Goal: Use online tool/utility: Utilize a website feature to perform a specific function

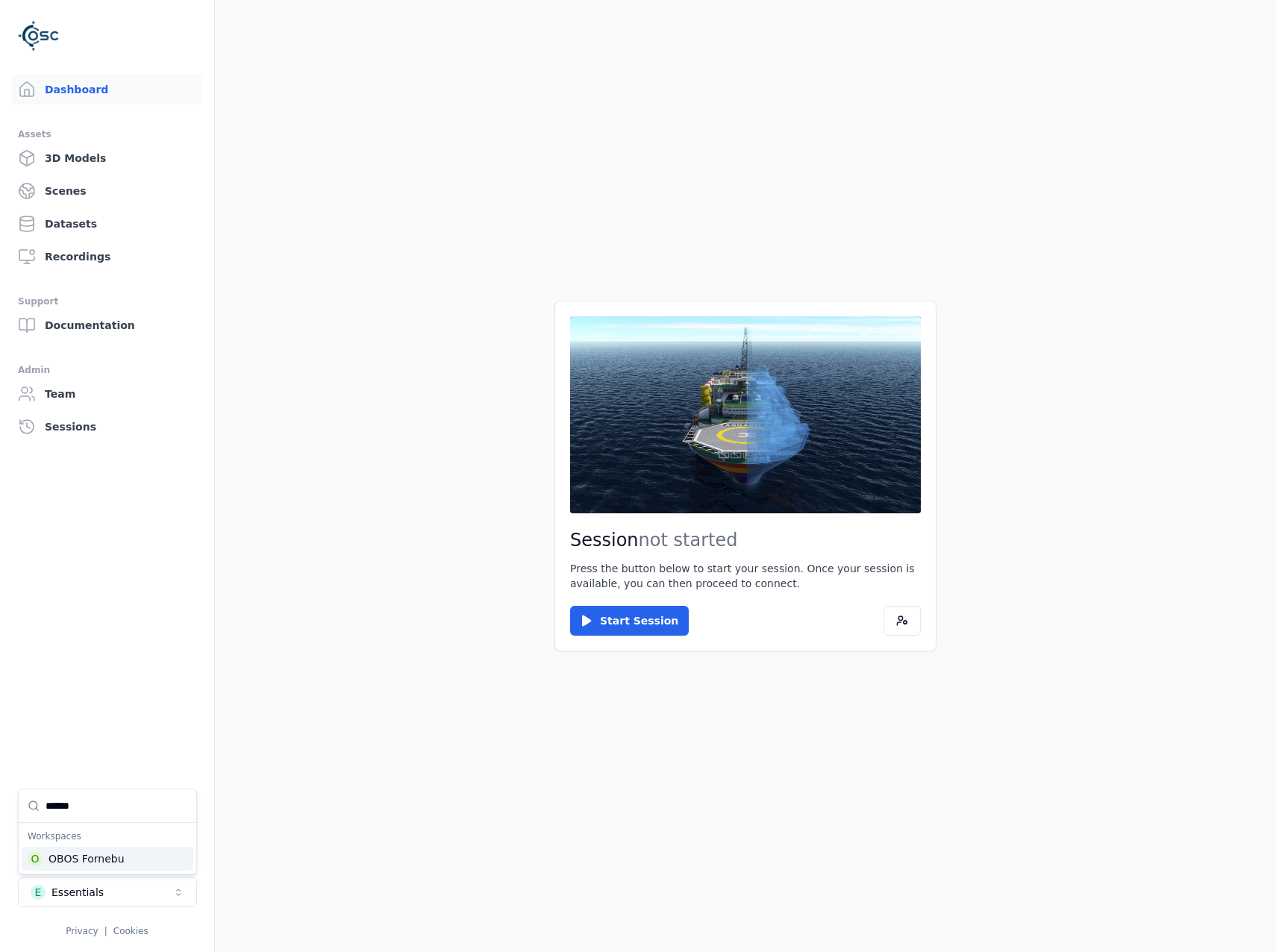
type input "******"
click at [121, 852] on div "O OBOS Fornebu" at bounding box center [107, 858] width 171 height 24
click at [597, 613] on html "Dashboard Assets 3D Models Scenes Datasets Recordings Support Documentation Adm…" at bounding box center [638, 476] width 1276 height 952
click at [615, 621] on button "Start Session" at bounding box center [630, 621] width 119 height 30
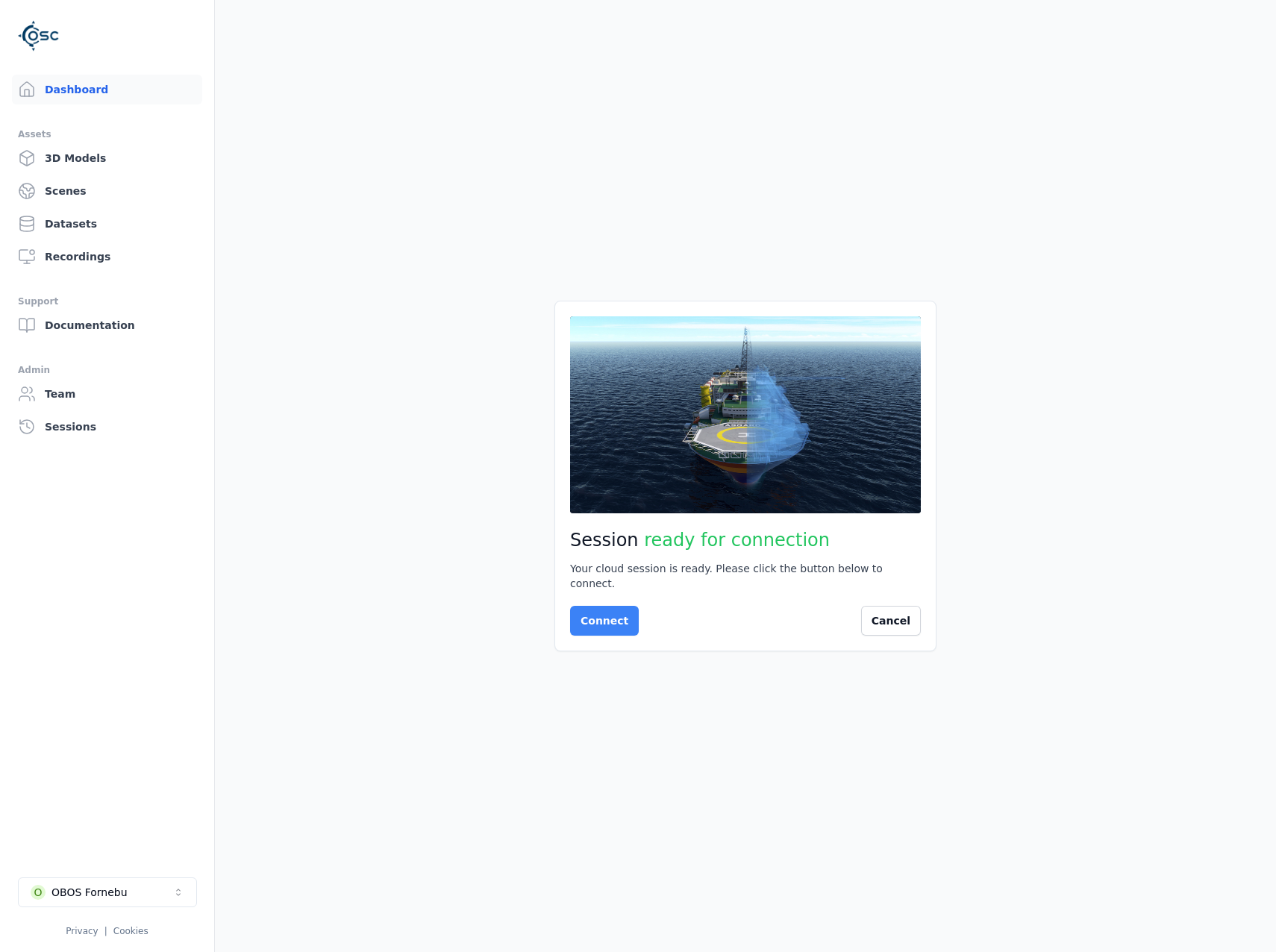
click at [585, 617] on button "Connect" at bounding box center [605, 621] width 69 height 30
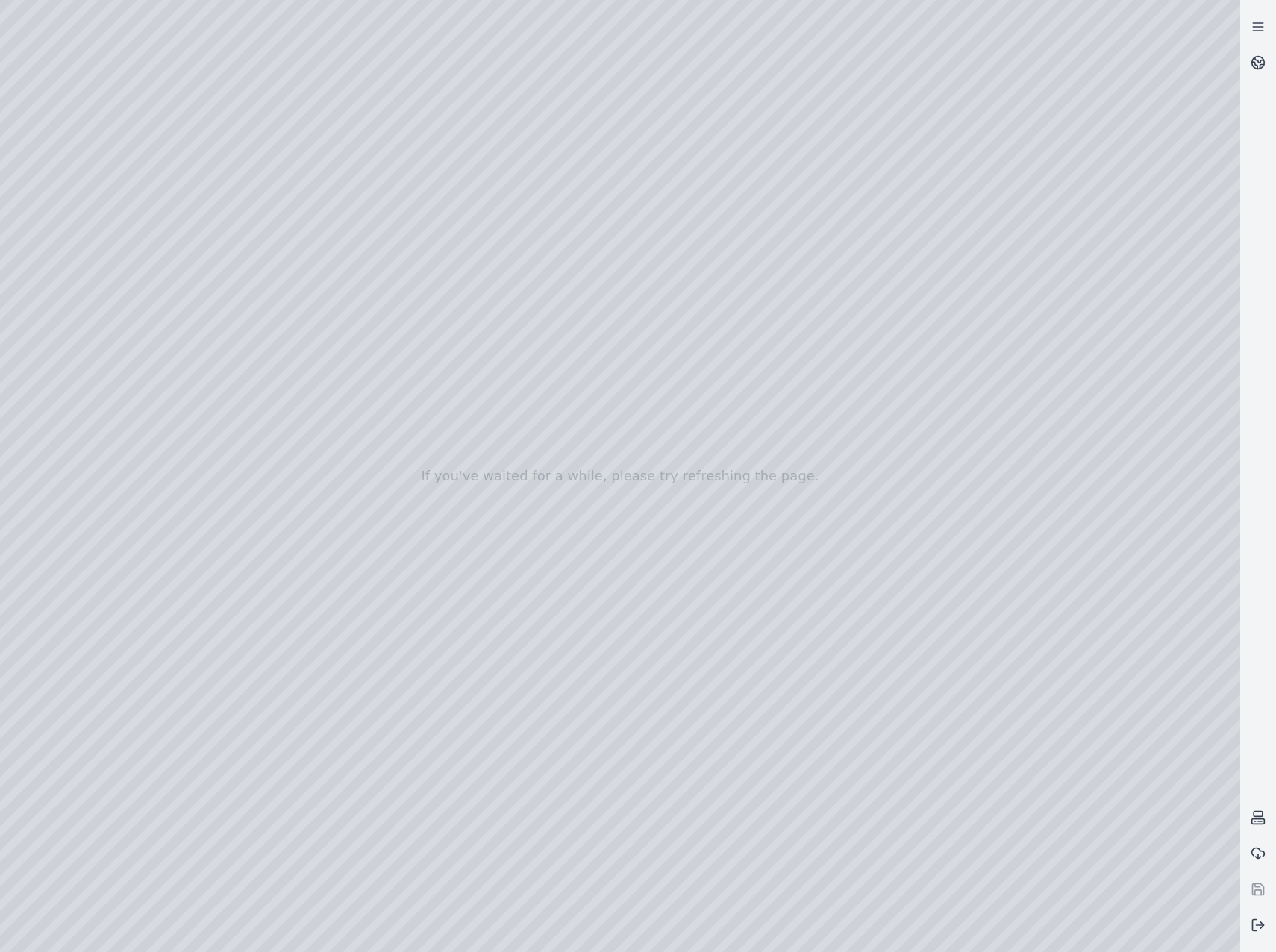
click at [1275, 60] on html "If you've waited for a while, please try refreshing the page." at bounding box center [638, 476] width 1276 height 952
click at [1271, 57] on link at bounding box center [1258, 63] width 36 height 36
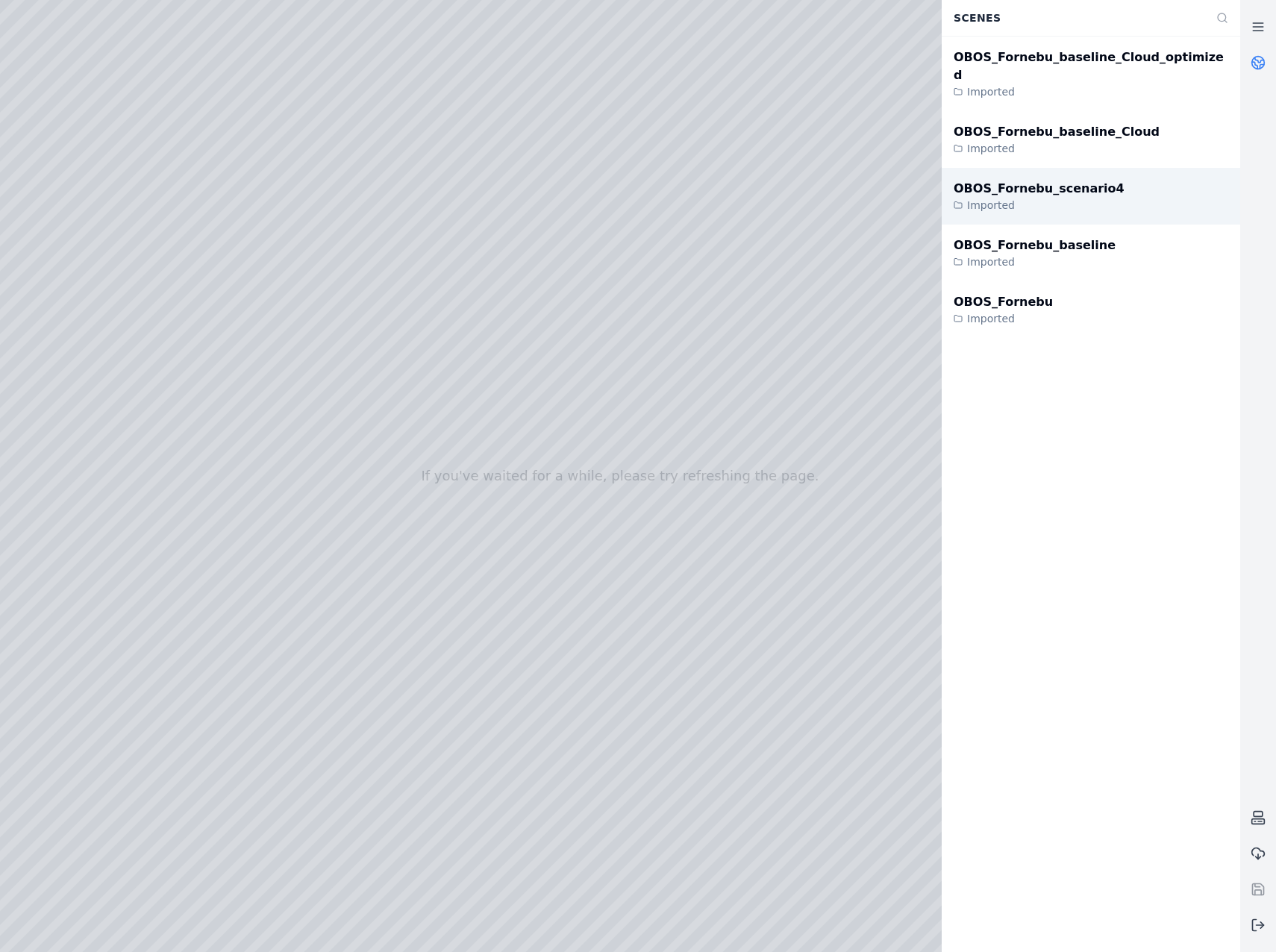
click at [1177, 183] on div "OBOS_Fornebu_scenario4 Imported" at bounding box center [1090, 196] width 299 height 57
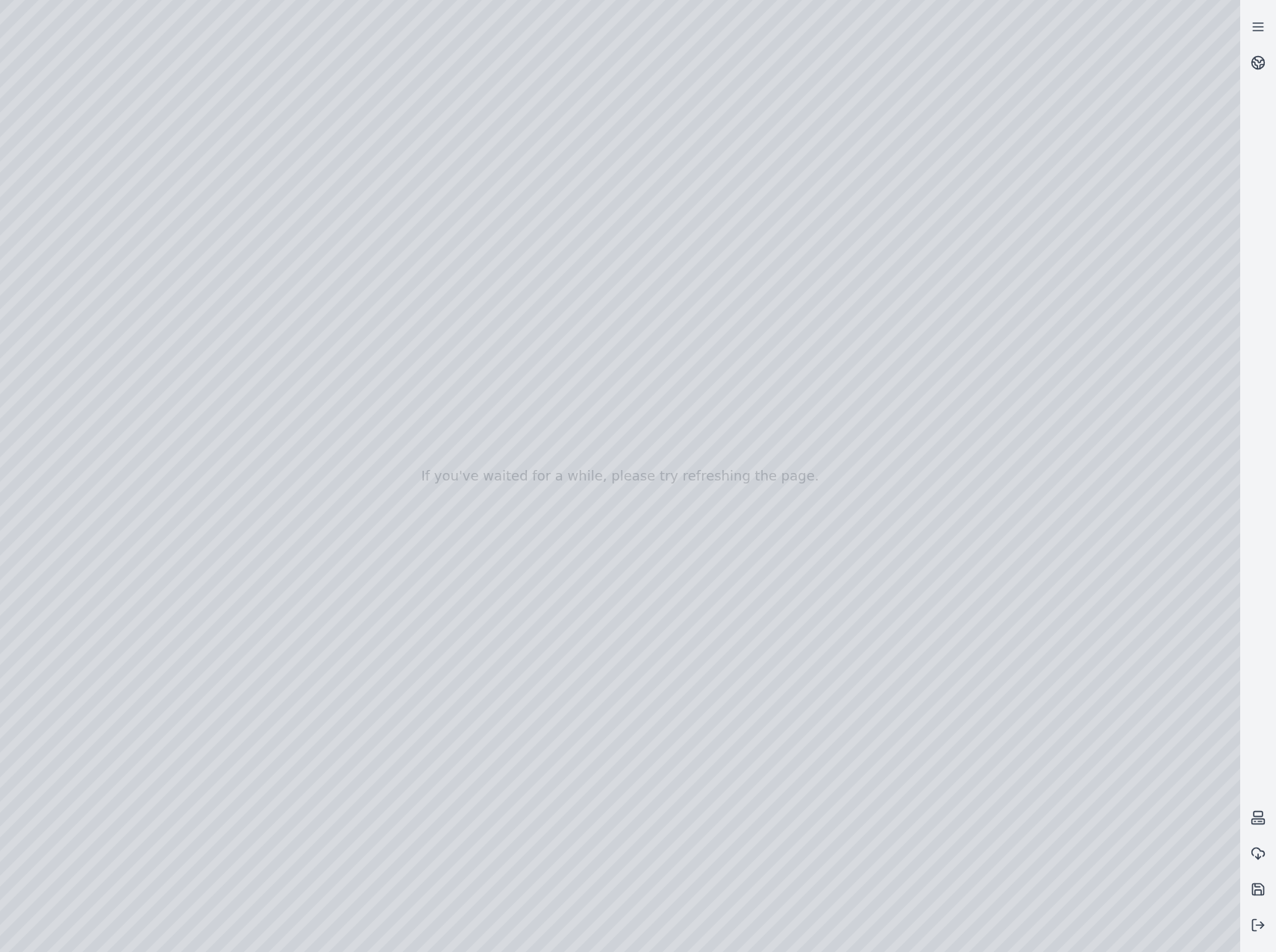
drag, startPoint x: 686, startPoint y: 622, endPoint x: 696, endPoint y: 663, distance: 42.2
drag, startPoint x: 1094, startPoint y: 578, endPoint x: 426, endPoint y: 482, distance: 674.9
drag, startPoint x: 980, startPoint y: 457, endPoint x: 424, endPoint y: 452, distance: 556.0
drag, startPoint x: 1054, startPoint y: 534, endPoint x: 400, endPoint y: 494, distance: 655.2
drag, startPoint x: 724, startPoint y: 535, endPoint x: 865, endPoint y: 598, distance: 154.4
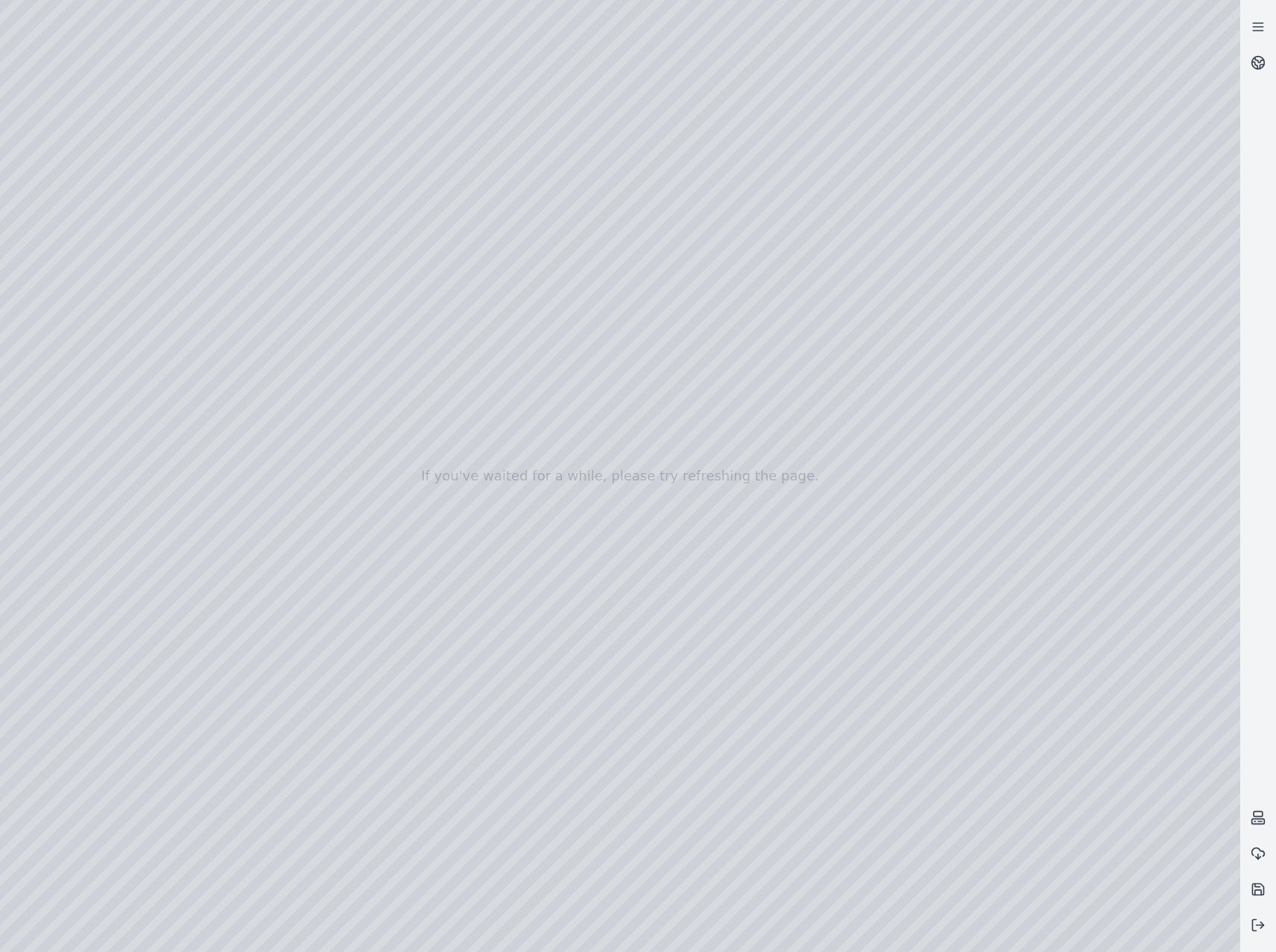
drag, startPoint x: 619, startPoint y: 760, endPoint x: 422, endPoint y: 747, distance: 197.4
drag, startPoint x: 380, startPoint y: 454, endPoint x: 845, endPoint y: 582, distance: 482.3
drag, startPoint x: 461, startPoint y: 615, endPoint x: 804, endPoint y: 622, distance: 343.1
drag, startPoint x: 523, startPoint y: 509, endPoint x: 586, endPoint y: 512, distance: 63.1
drag, startPoint x: 203, startPoint y: 466, endPoint x: 1072, endPoint y: 588, distance: 877.5
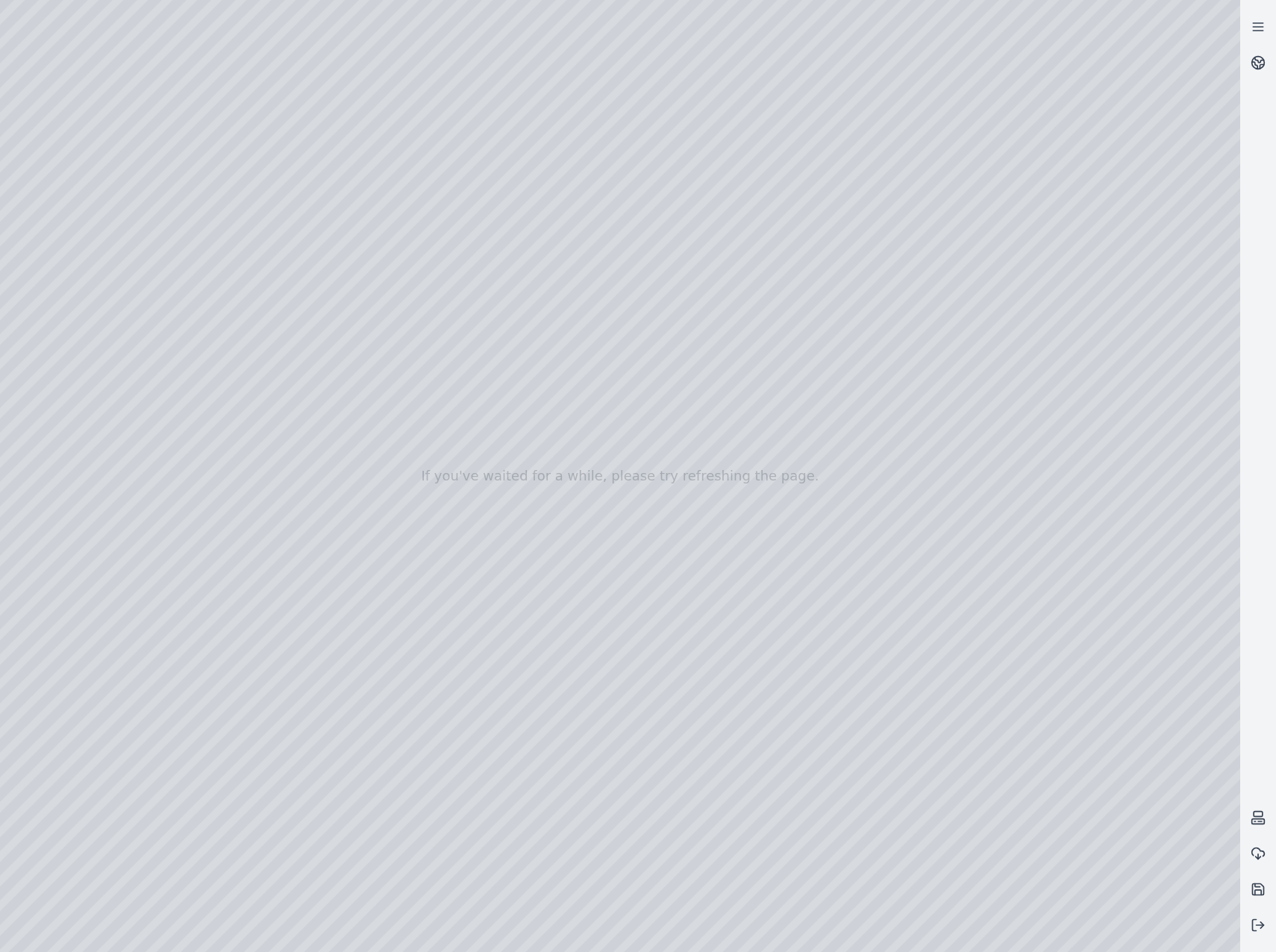
drag, startPoint x: 551, startPoint y: 461, endPoint x: 382, endPoint y: 461, distance: 169.0
drag, startPoint x: 836, startPoint y: 461, endPoint x: 112, endPoint y: 476, distance: 724.2
drag, startPoint x: 1105, startPoint y: 308, endPoint x: 329, endPoint y: 486, distance: 796.2
drag, startPoint x: 880, startPoint y: 430, endPoint x: 482, endPoint y: 805, distance: 546.8
drag, startPoint x: 1001, startPoint y: 417, endPoint x: 54, endPoint y: 767, distance: 1009.6
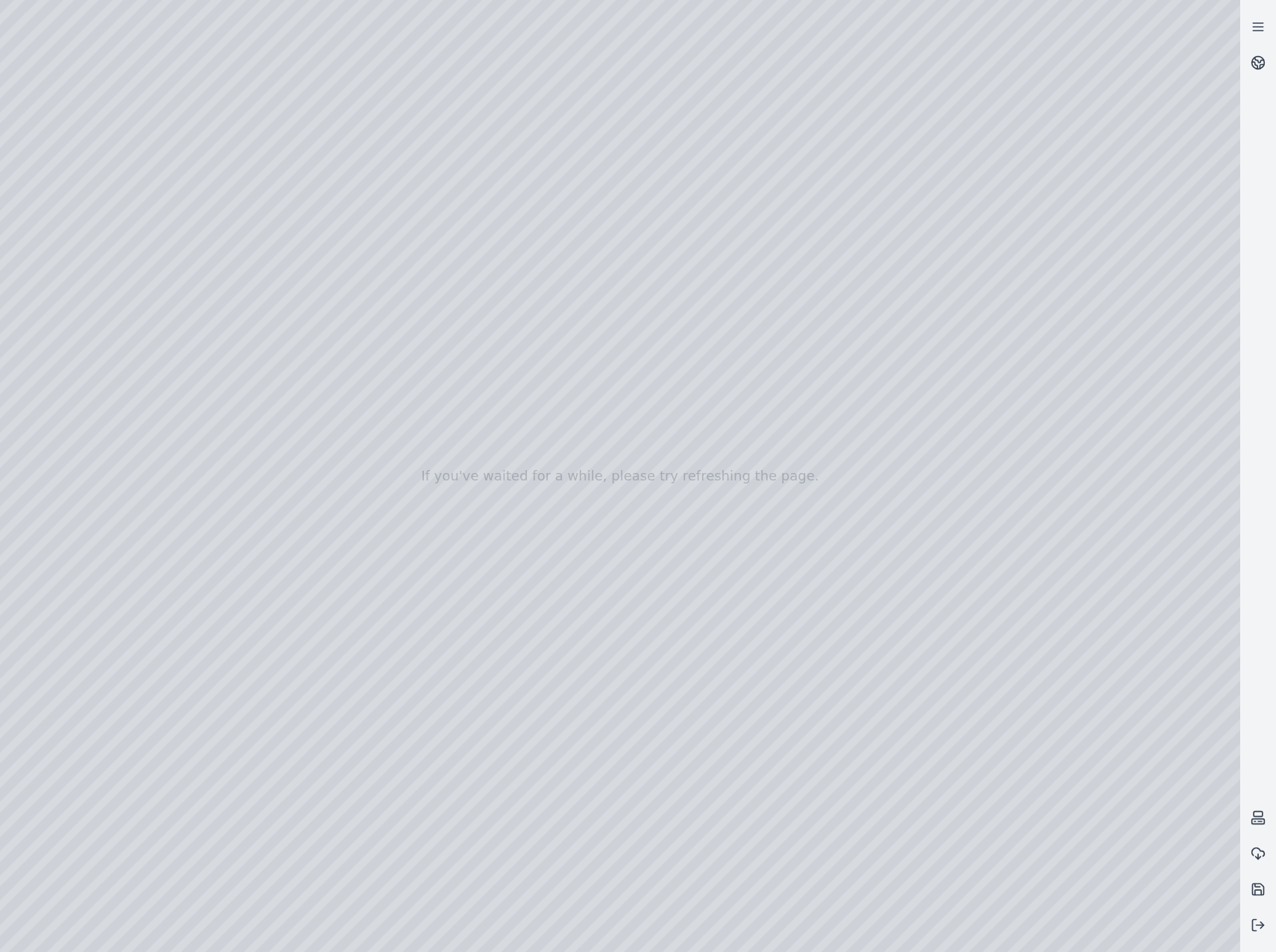
drag, startPoint x: 343, startPoint y: 646, endPoint x: 585, endPoint y: 904, distance: 353.7
drag, startPoint x: 212, startPoint y: 516, endPoint x: 1139, endPoint y: 802, distance: 970.1
drag, startPoint x: 396, startPoint y: 667, endPoint x: 627, endPoint y: 830, distance: 282.7
drag, startPoint x: 468, startPoint y: 421, endPoint x: 491, endPoint y: 727, distance: 306.9
drag, startPoint x: 686, startPoint y: 430, endPoint x: 779, endPoint y: 855, distance: 435.1
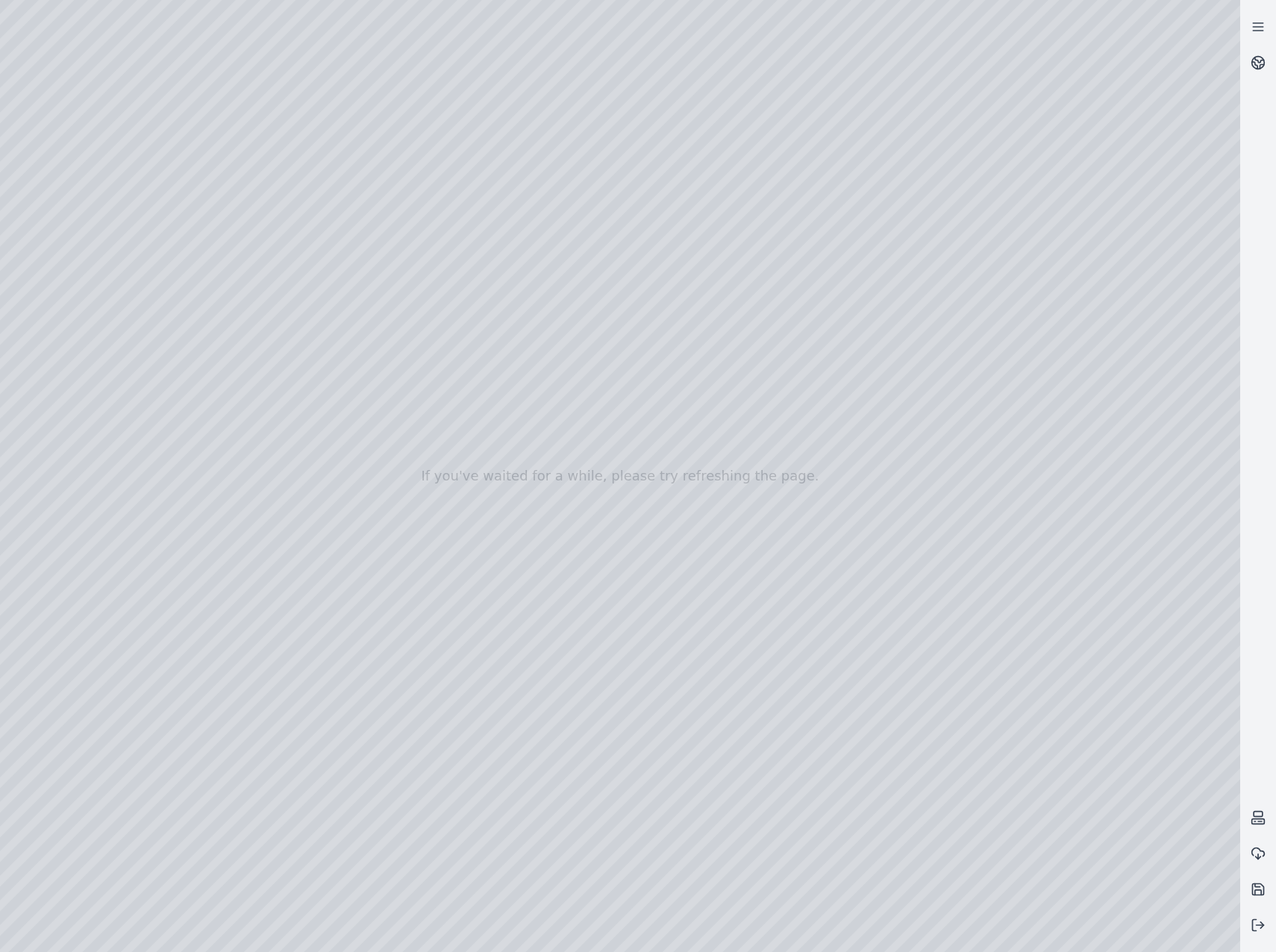
drag, startPoint x: 455, startPoint y: 398, endPoint x: 666, endPoint y: 860, distance: 507.9
drag, startPoint x: 725, startPoint y: 705, endPoint x: 383, endPoint y: 708, distance: 342.0
drag, startPoint x: 285, startPoint y: 774, endPoint x: 235, endPoint y: 546, distance: 233.4
drag, startPoint x: 533, startPoint y: 644, endPoint x: 471, endPoint y: 629, distance: 63.8
drag, startPoint x: 1023, startPoint y: 781, endPoint x: 850, endPoint y: 972, distance: 257.7
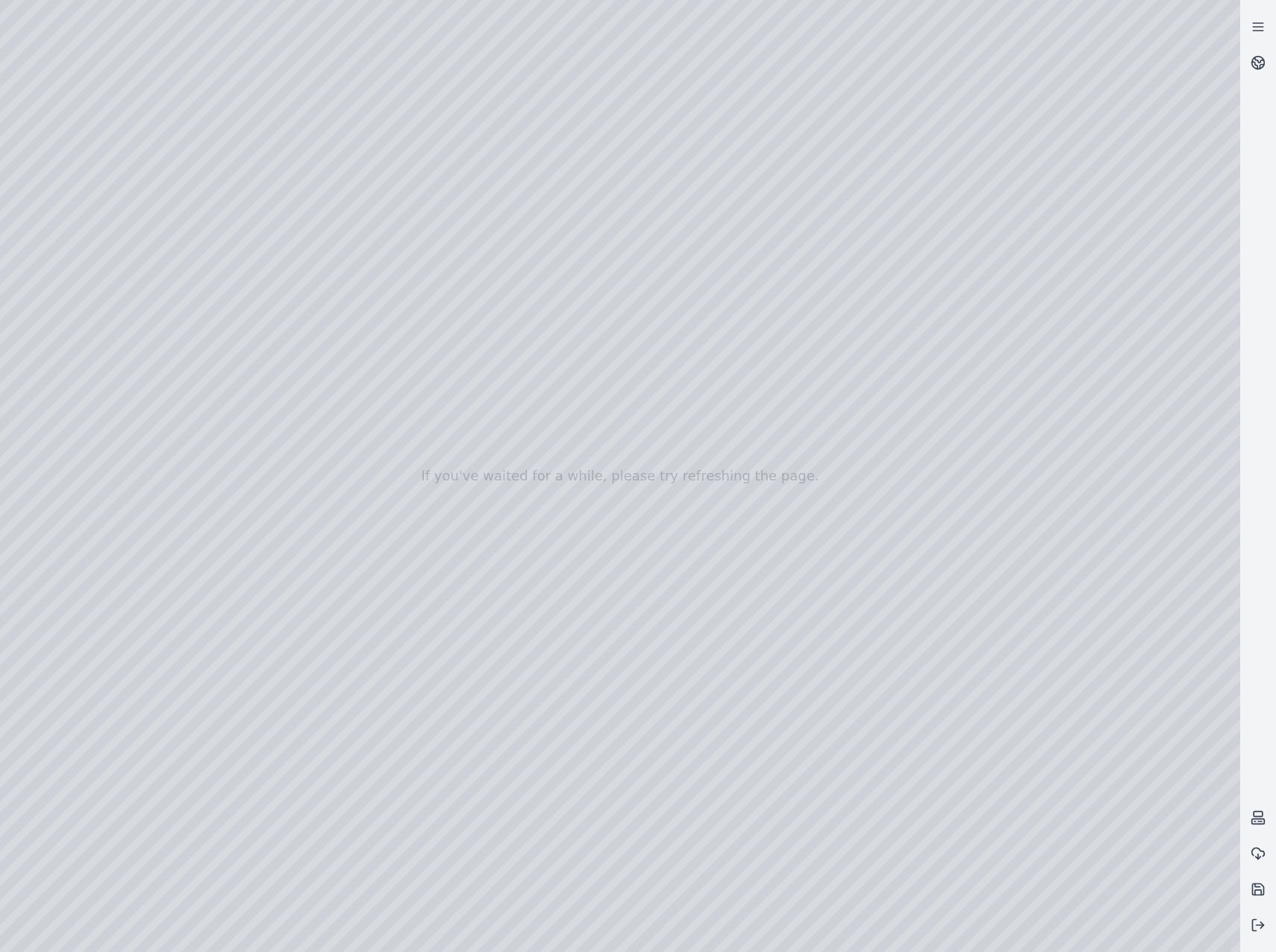
drag, startPoint x: 392, startPoint y: 514, endPoint x: 583, endPoint y: 881, distance: 413.7
drag, startPoint x: 670, startPoint y: 604, endPoint x: 619, endPoint y: 833, distance: 234.6
drag, startPoint x: 630, startPoint y: 690, endPoint x: 525, endPoint y: 706, distance: 106.2
drag, startPoint x: 554, startPoint y: 827, endPoint x: 140, endPoint y: 634, distance: 456.8
drag, startPoint x: 748, startPoint y: 502, endPoint x: 292, endPoint y: 733, distance: 511.2
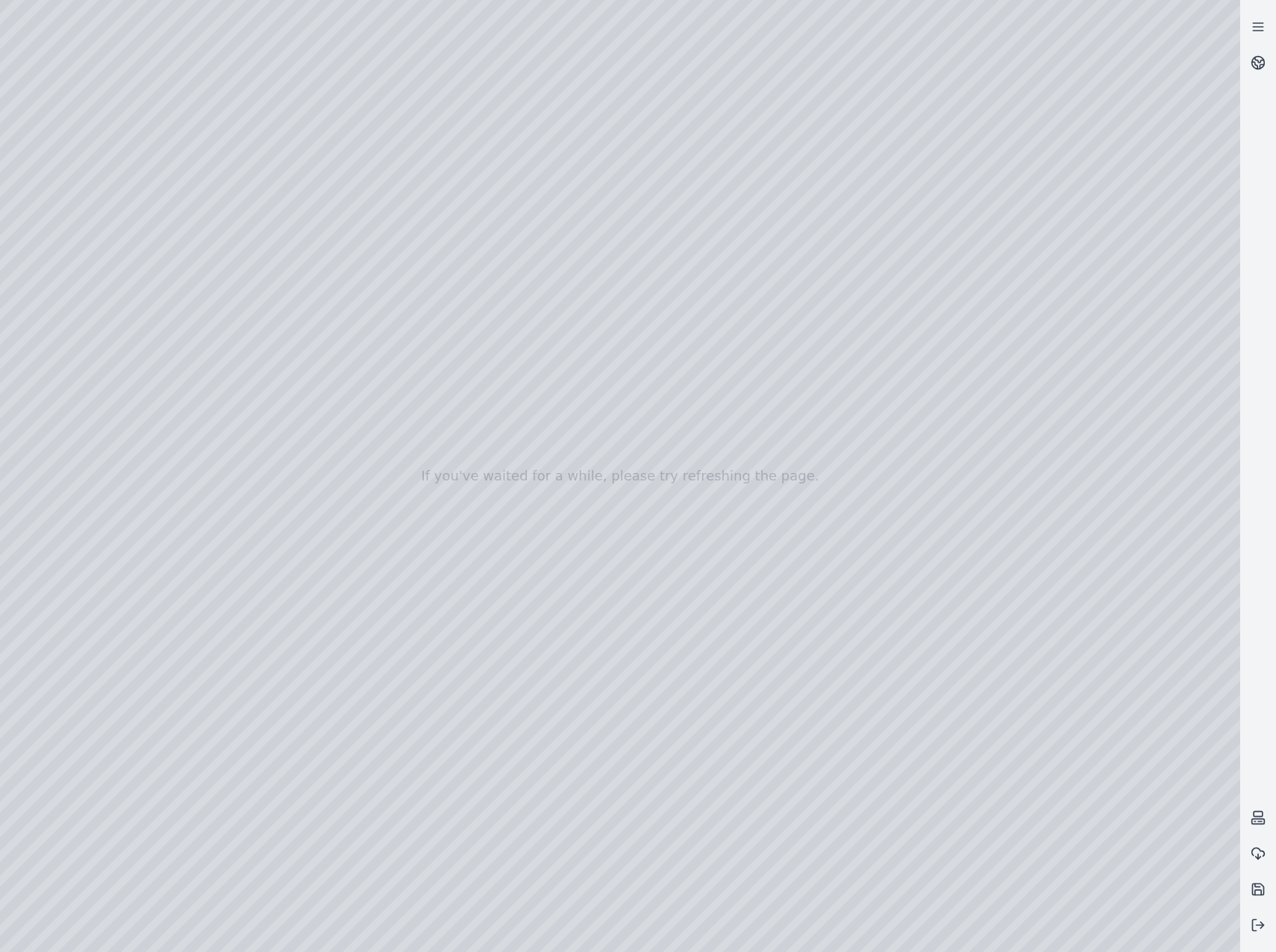
drag, startPoint x: 681, startPoint y: 559, endPoint x: 724, endPoint y: 563, distance: 43.2
drag, startPoint x: 898, startPoint y: 590, endPoint x: 724, endPoint y: 569, distance: 175.3
drag, startPoint x: 564, startPoint y: 669, endPoint x: 367, endPoint y: 639, distance: 199.3
drag, startPoint x: 200, startPoint y: 716, endPoint x: 972, endPoint y: 531, distance: 793.9
drag, startPoint x: 403, startPoint y: 720, endPoint x: 950, endPoint y: 602, distance: 559.6
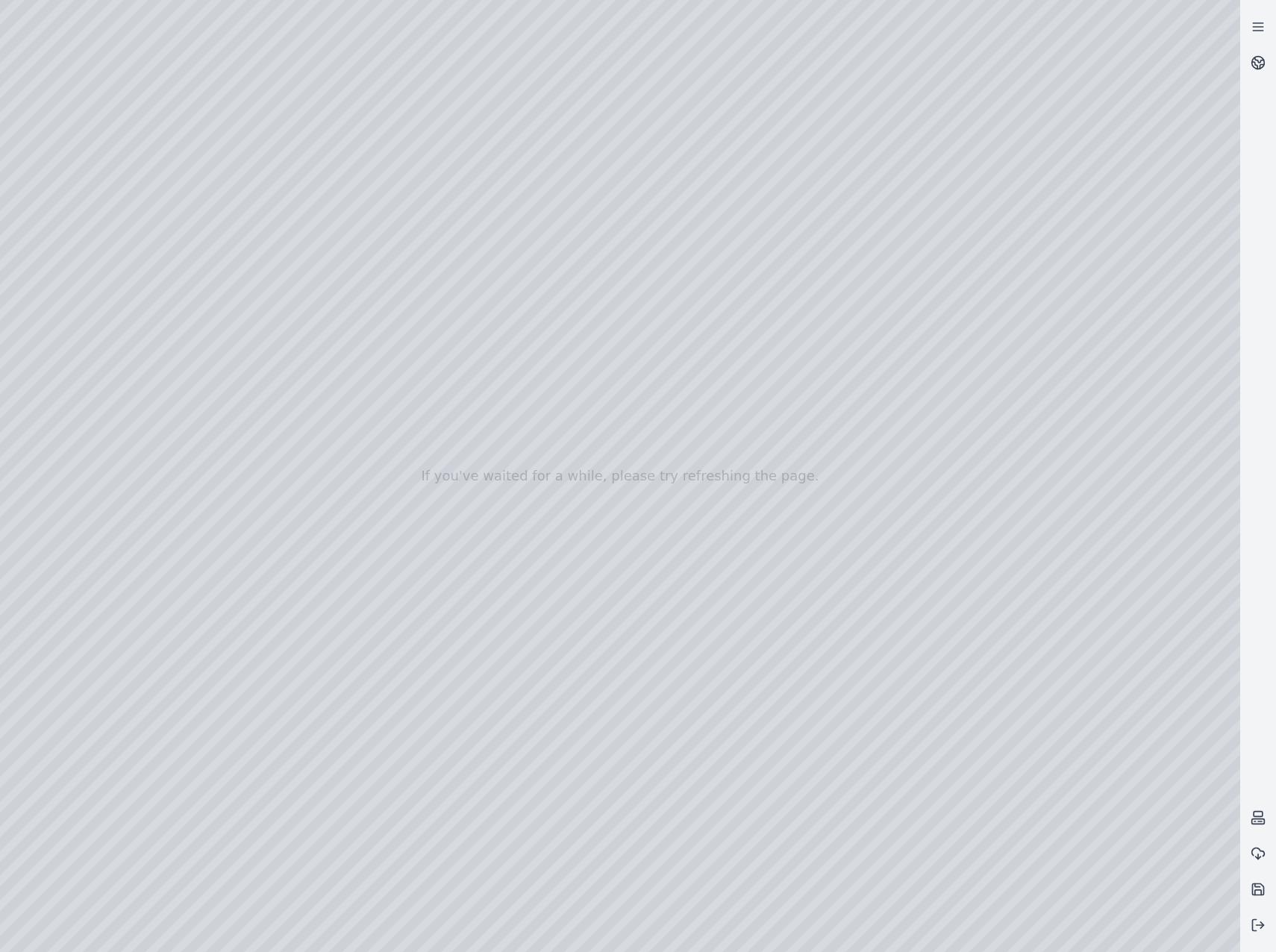
drag, startPoint x: 338, startPoint y: 689, endPoint x: 799, endPoint y: 670, distance: 461.4
drag, startPoint x: 406, startPoint y: 690, endPoint x: 495, endPoint y: 698, distance: 89.4
drag, startPoint x: 140, startPoint y: 641, endPoint x: 829, endPoint y: 619, distance: 689.4
drag, startPoint x: 595, startPoint y: 538, endPoint x: 987, endPoint y: 905, distance: 537.0
drag, startPoint x: 870, startPoint y: 852, endPoint x: 467, endPoint y: 704, distance: 429.3
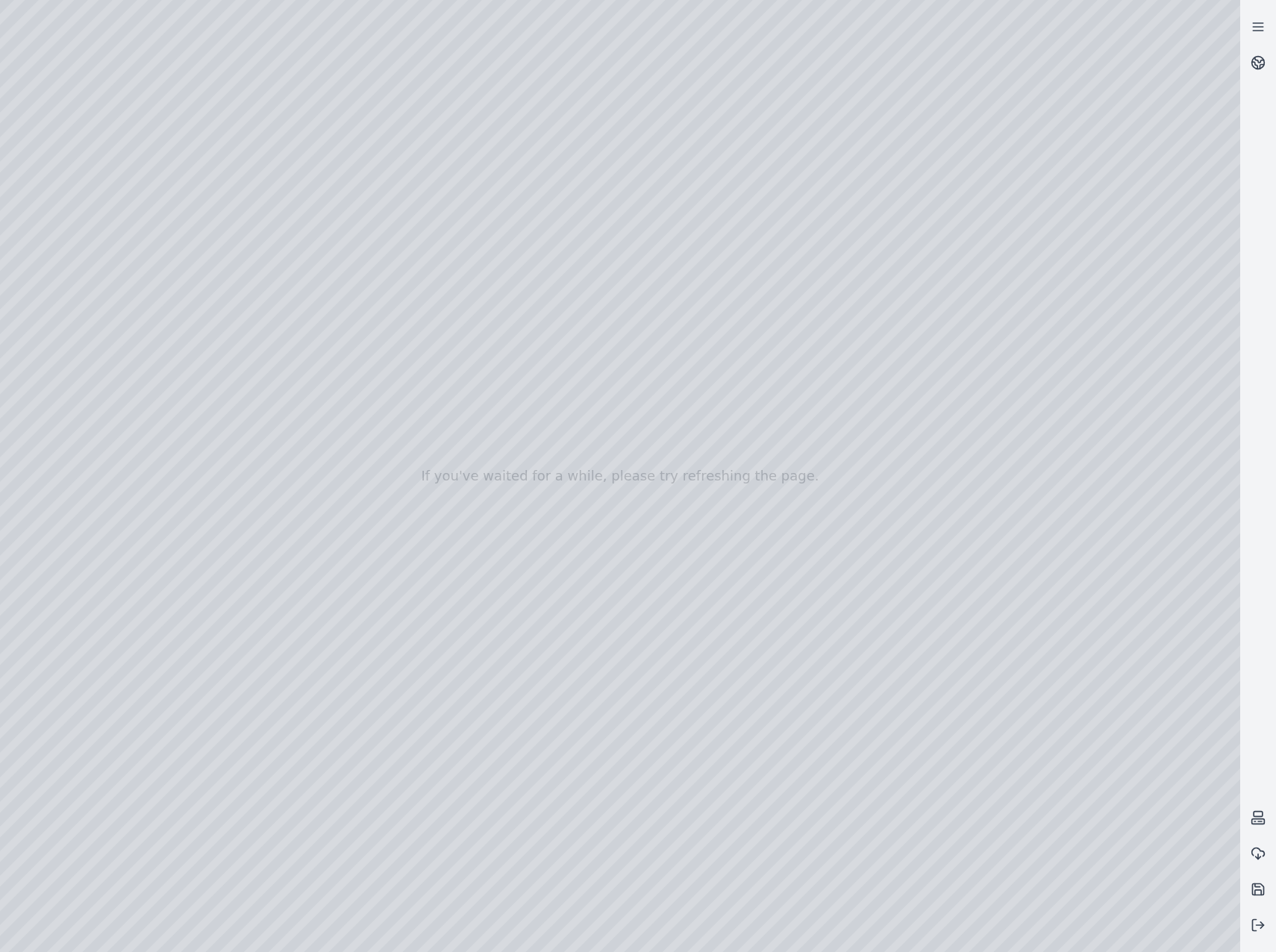
drag, startPoint x: 603, startPoint y: 753, endPoint x: 579, endPoint y: 753, distance: 24.0
drag, startPoint x: 607, startPoint y: 834, endPoint x: 710, endPoint y: 876, distance: 111.2
drag, startPoint x: 725, startPoint y: 876, endPoint x: 846, endPoint y: 929, distance: 132.1
drag, startPoint x: 813, startPoint y: 827, endPoint x: 702, endPoint y: 782, distance: 119.8
drag, startPoint x: 652, startPoint y: 779, endPoint x: 599, endPoint y: 520, distance: 264.4
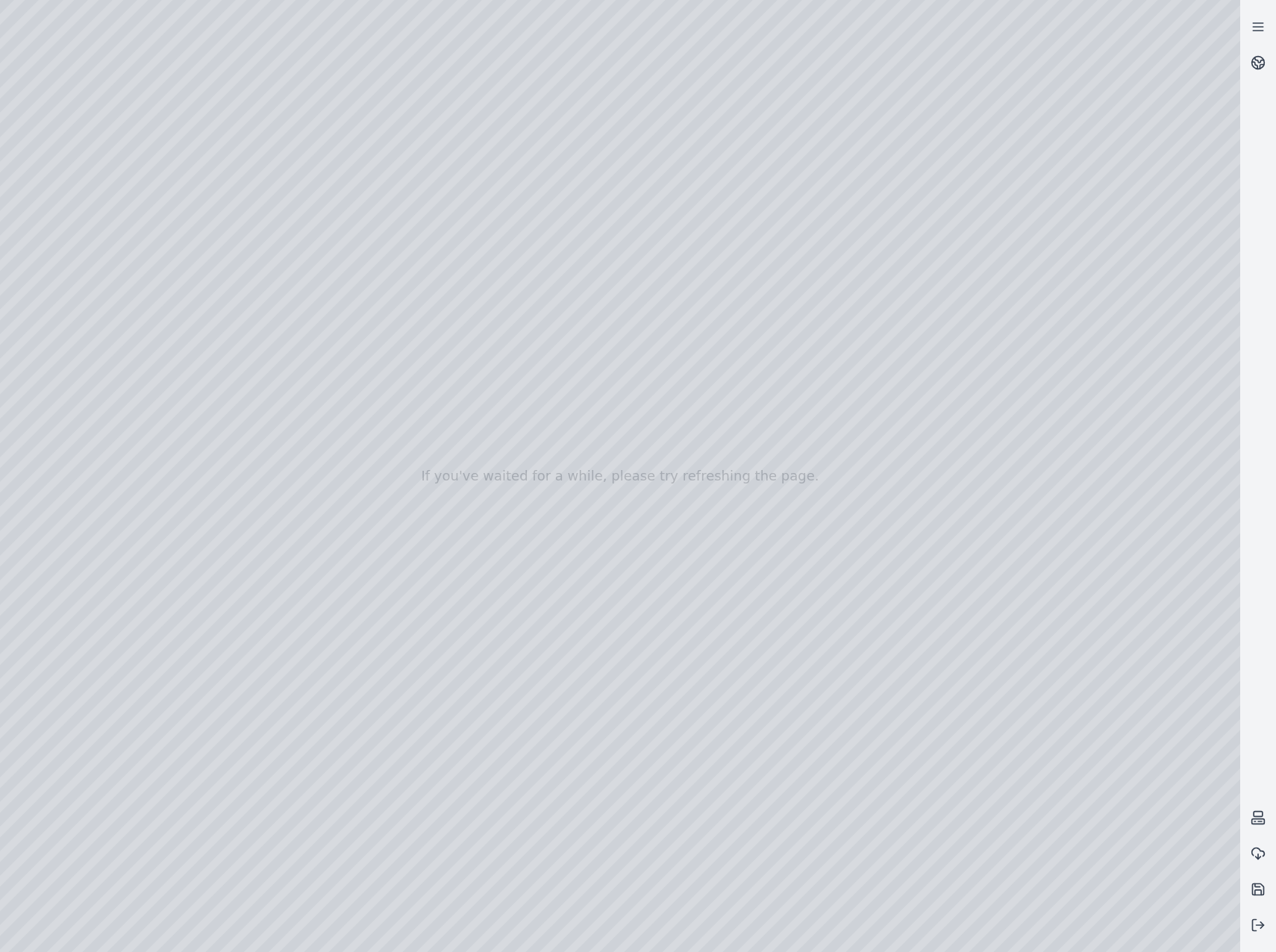
drag, startPoint x: 660, startPoint y: 578, endPoint x: 546, endPoint y: 700, distance: 167.0
drag, startPoint x: 661, startPoint y: 712, endPoint x: 827, endPoint y: 682, distance: 168.7
drag, startPoint x: 666, startPoint y: 779, endPoint x: 642, endPoint y: 781, distance: 24.1
drag, startPoint x: 857, startPoint y: 689, endPoint x: 758, endPoint y: 728, distance: 106.4
drag, startPoint x: 1088, startPoint y: 537, endPoint x: 365, endPoint y: 715, distance: 744.6
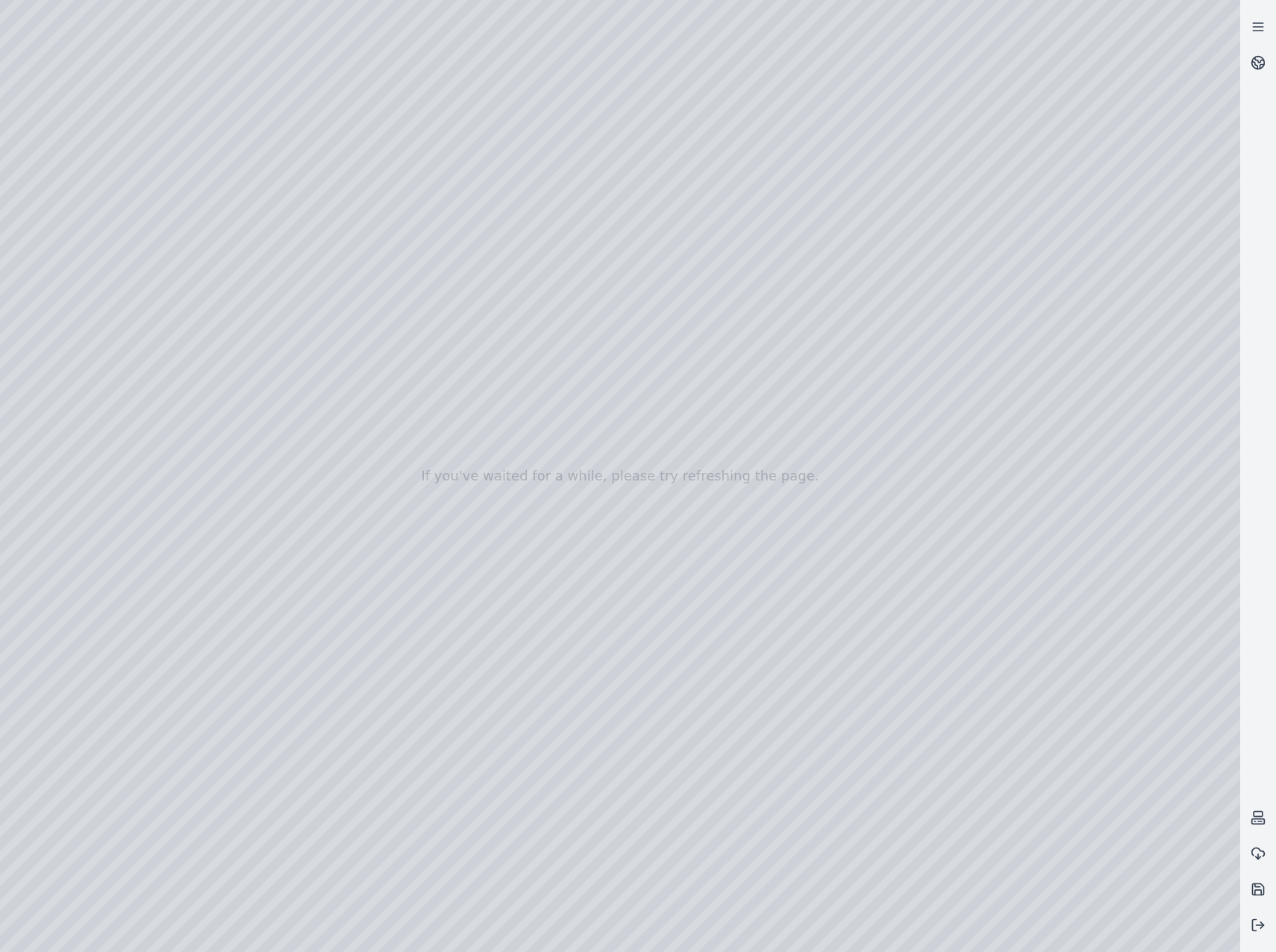
drag, startPoint x: 675, startPoint y: 609, endPoint x: 1039, endPoint y: 610, distance: 364.0
drag, startPoint x: 955, startPoint y: 583, endPoint x: 1020, endPoint y: 575, distance: 65.5
drag, startPoint x: 875, startPoint y: 509, endPoint x: 843, endPoint y: 509, distance: 32.0
drag, startPoint x: 1040, startPoint y: 537, endPoint x: 752, endPoint y: 588, distance: 292.5
drag, startPoint x: 700, startPoint y: 573, endPoint x: 750, endPoint y: 584, distance: 51.2
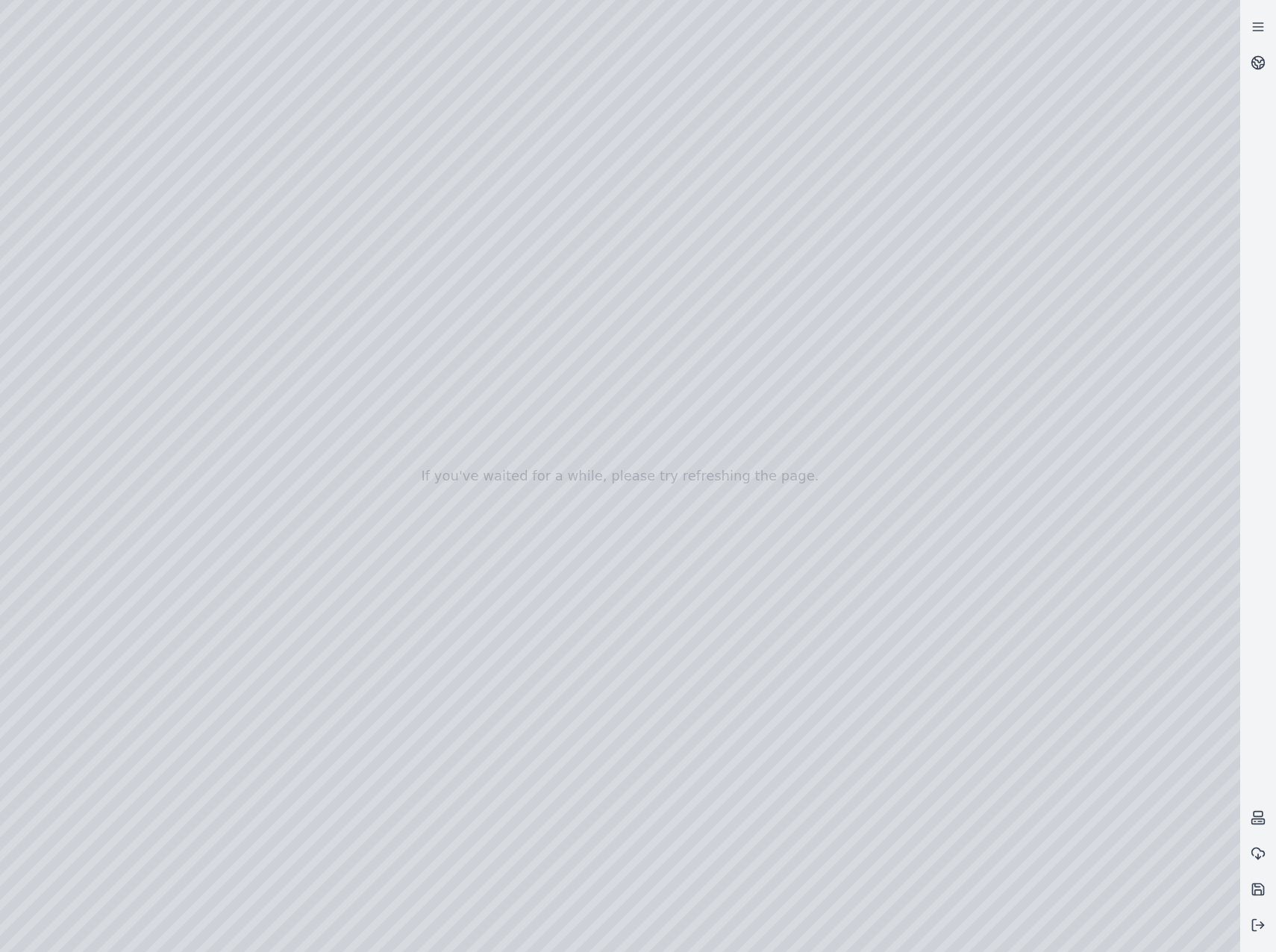
drag, startPoint x: 746, startPoint y: 467, endPoint x: 789, endPoint y: 471, distance: 43.2
drag, startPoint x: 513, startPoint y: 407, endPoint x: 534, endPoint y: 440, distance: 39.1
drag, startPoint x: 655, startPoint y: 482, endPoint x: 668, endPoint y: 483, distance: 13.0
drag, startPoint x: 724, startPoint y: 585, endPoint x: 748, endPoint y: 574, distance: 26.4
drag, startPoint x: 891, startPoint y: 632, endPoint x: 924, endPoint y: 628, distance: 33.2
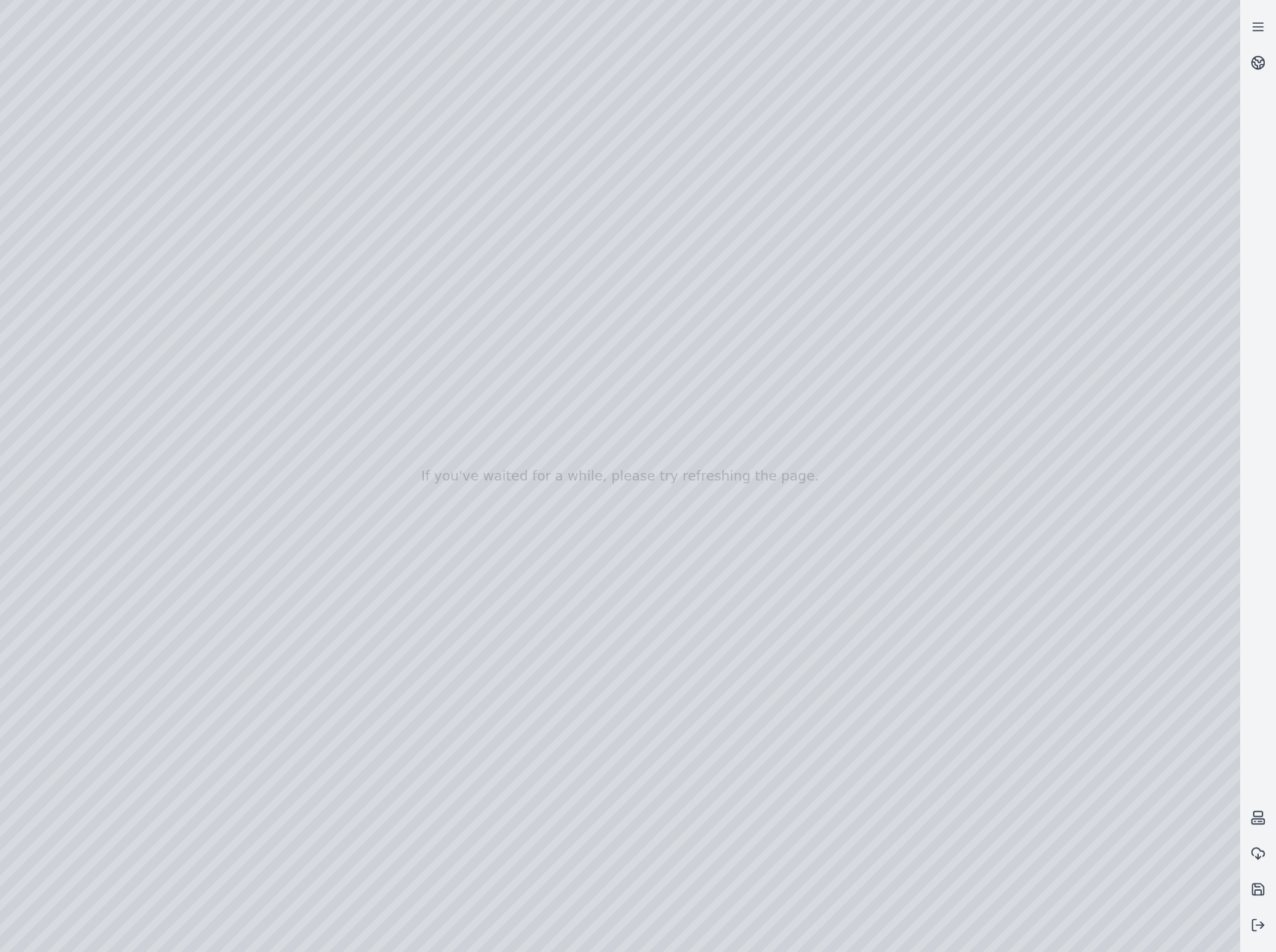
drag, startPoint x: 778, startPoint y: 621, endPoint x: 789, endPoint y: 613, distance: 13.6
drag, startPoint x: 789, startPoint y: 614, endPoint x: 793, endPoint y: 592, distance: 22.4
drag, startPoint x: 821, startPoint y: 613, endPoint x: 809, endPoint y: 437, distance: 176.4
click at [819, 603] on div at bounding box center [620, 476] width 1240 height 952
drag, startPoint x: 820, startPoint y: 601, endPoint x: 1338, endPoint y: 655, distance: 520.8
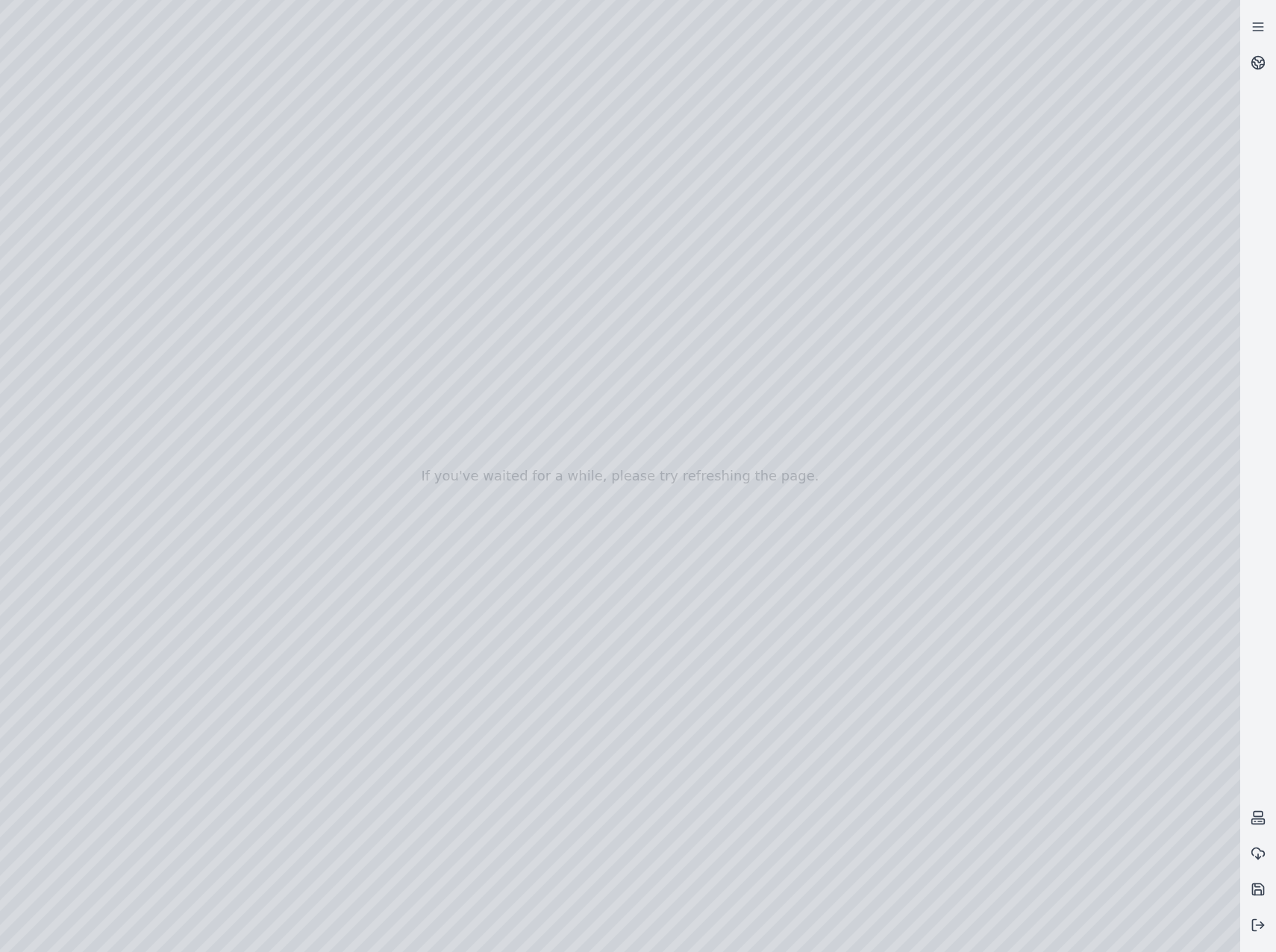
drag, startPoint x: 1338, startPoint y: 655, endPoint x: 355, endPoint y: 603, distance: 984.4
drag, startPoint x: 549, startPoint y: 622, endPoint x: 540, endPoint y: 668, distance: 46.9
drag, startPoint x: 1054, startPoint y: 928, endPoint x: 783, endPoint y: 720, distance: 341.6
click at [783, 720] on div at bounding box center [620, 476] width 1240 height 952
click at [1042, 908] on div at bounding box center [620, 476] width 1240 height 952
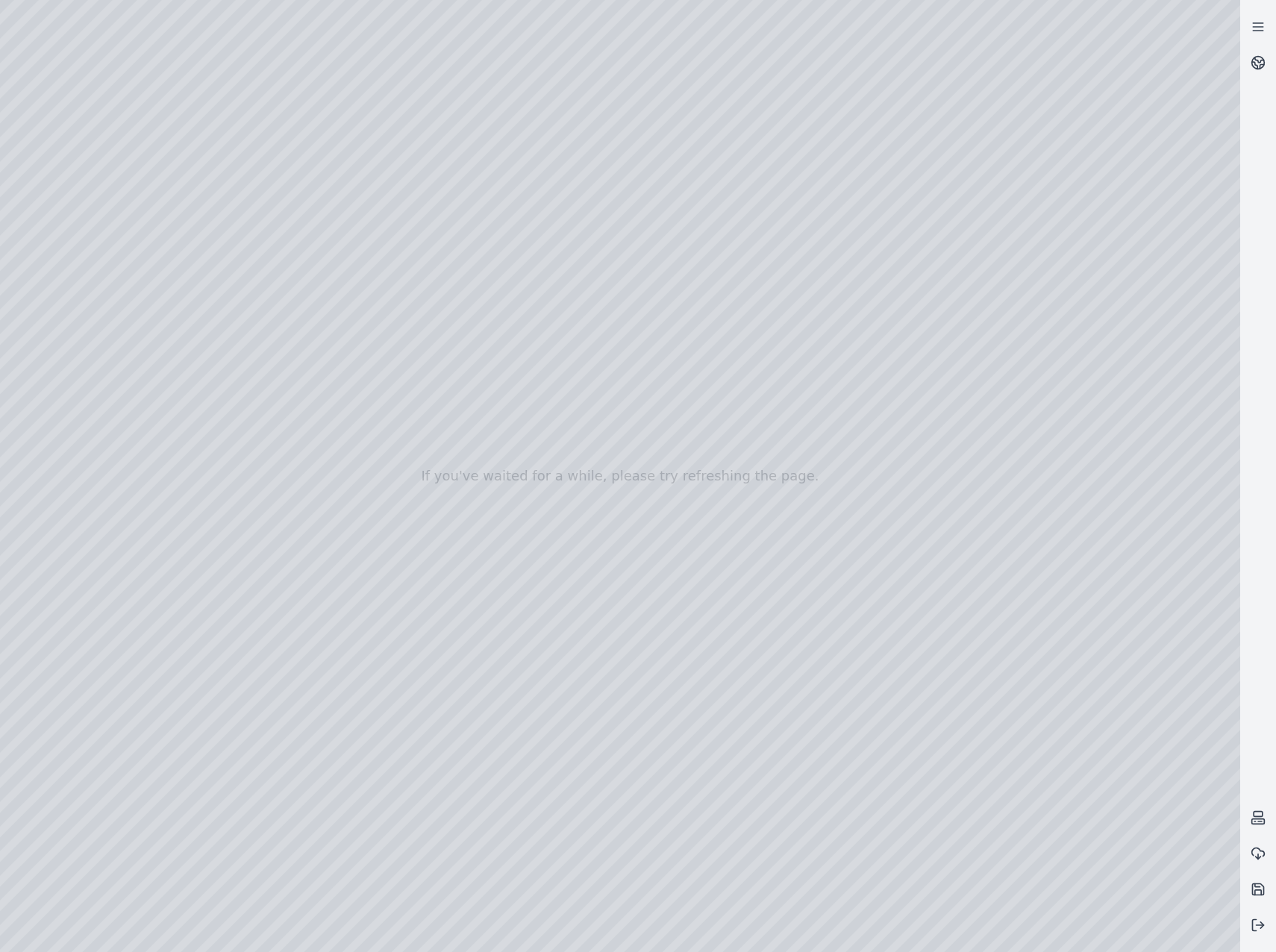
click at [809, 735] on div at bounding box center [620, 476] width 1240 height 952
drag, startPoint x: 753, startPoint y: 720, endPoint x: 354, endPoint y: 738, distance: 399.4
click at [918, 926] on div at bounding box center [620, 476] width 1240 height 952
drag, startPoint x: 942, startPoint y: 696, endPoint x: 554, endPoint y: 560, distance: 411.1
drag, startPoint x: 928, startPoint y: 623, endPoint x: 700, endPoint y: 584, distance: 231.3
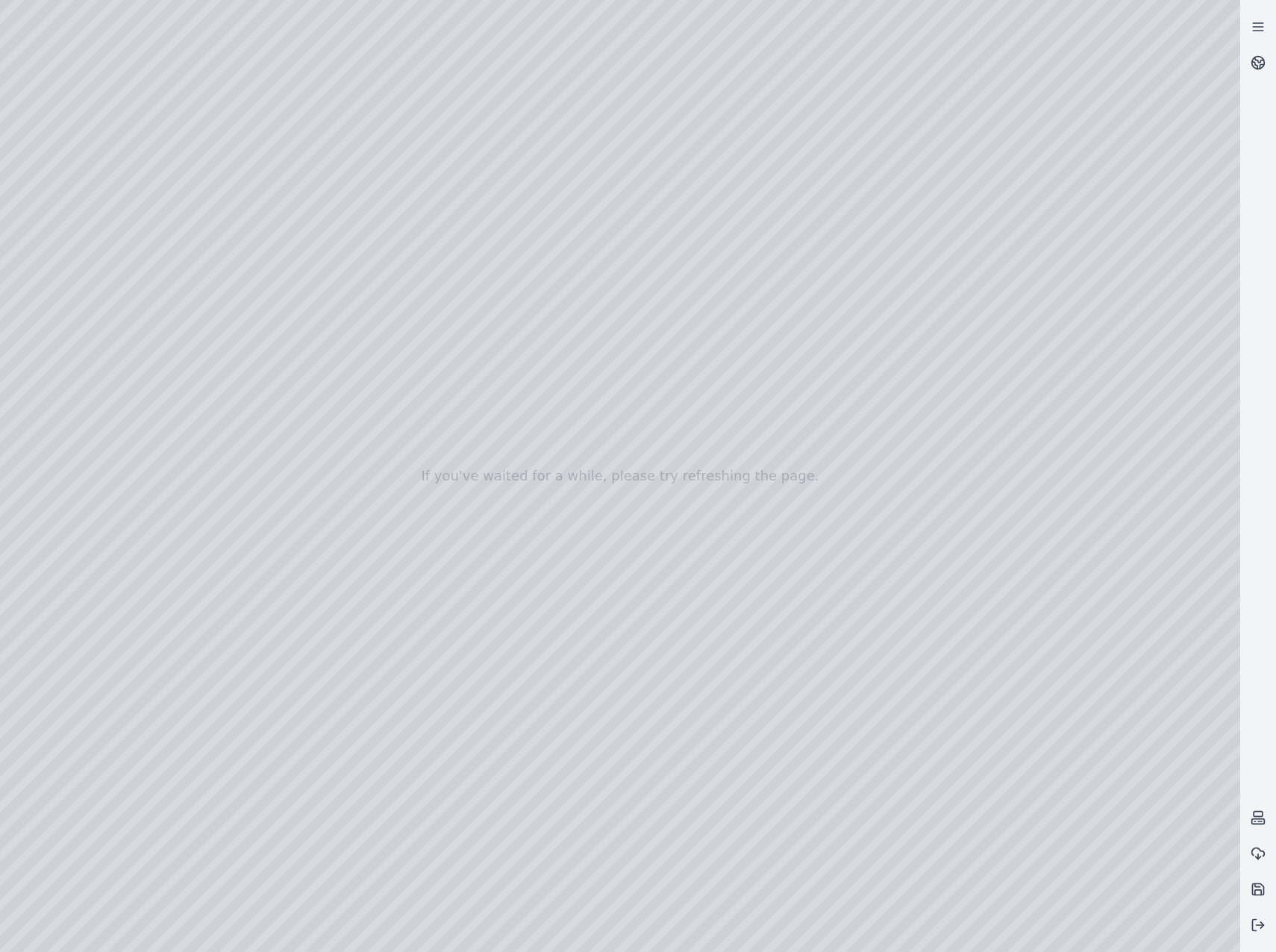
drag, startPoint x: 515, startPoint y: 705, endPoint x: 555, endPoint y: 712, distance: 40.6
drag, startPoint x: 391, startPoint y: 661, endPoint x: 599, endPoint y: 624, distance: 211.3
drag, startPoint x: 720, startPoint y: 675, endPoint x: 757, endPoint y: 680, distance: 37.3
drag, startPoint x: 526, startPoint y: 631, endPoint x: 644, endPoint y: 702, distance: 137.7
drag, startPoint x: 462, startPoint y: 619, endPoint x: 896, endPoint y: 696, distance: 440.8
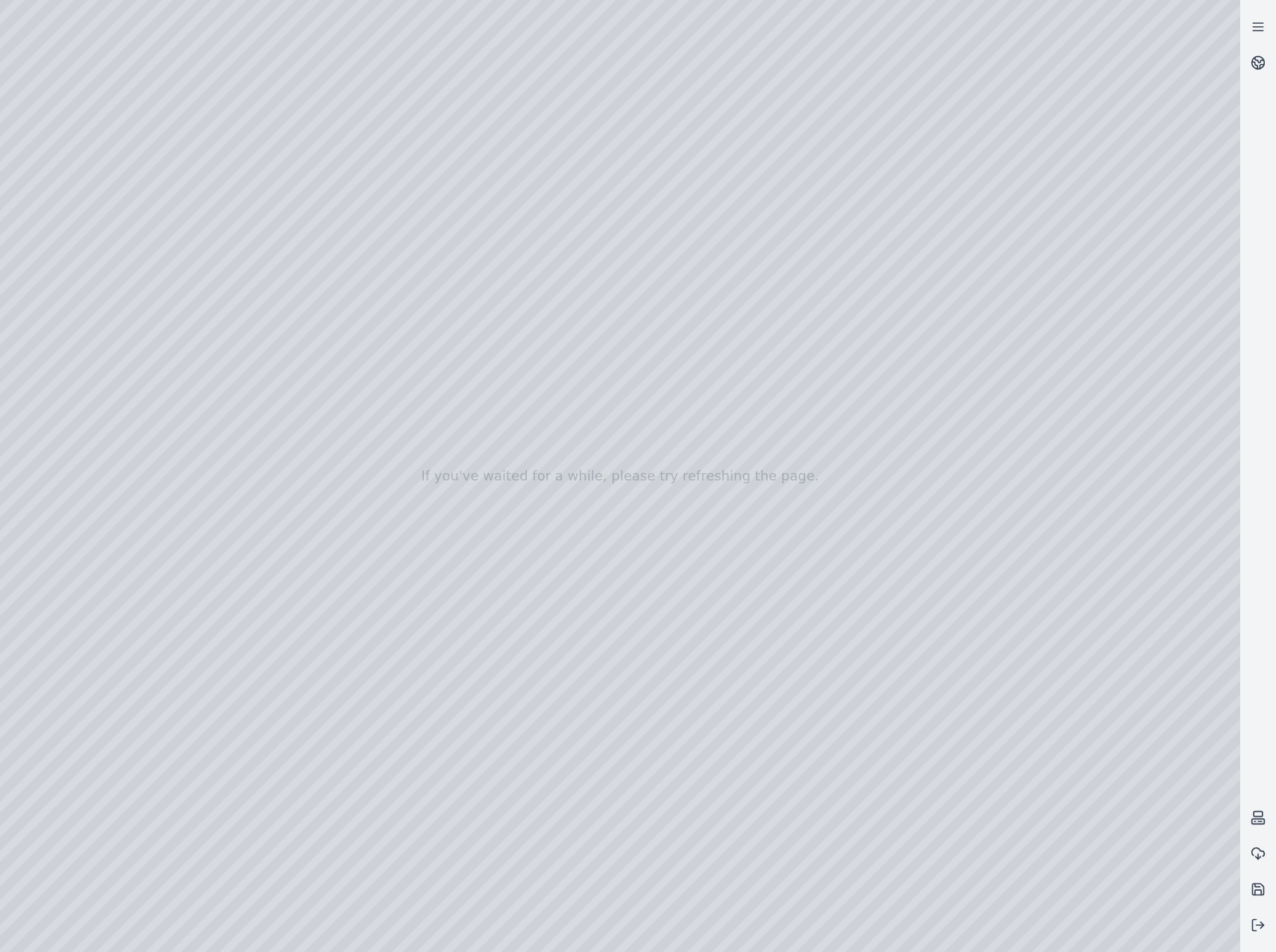
drag, startPoint x: 709, startPoint y: 640, endPoint x: 592, endPoint y: 627, distance: 117.7
drag, startPoint x: 725, startPoint y: 699, endPoint x: 796, endPoint y: 678, distance: 74.0
drag, startPoint x: 738, startPoint y: 744, endPoint x: 911, endPoint y: 686, distance: 182.5
drag, startPoint x: 758, startPoint y: 816, endPoint x: 620, endPoint y: 802, distance: 138.7
drag, startPoint x: 544, startPoint y: 787, endPoint x: 659, endPoint y: 804, distance: 116.2
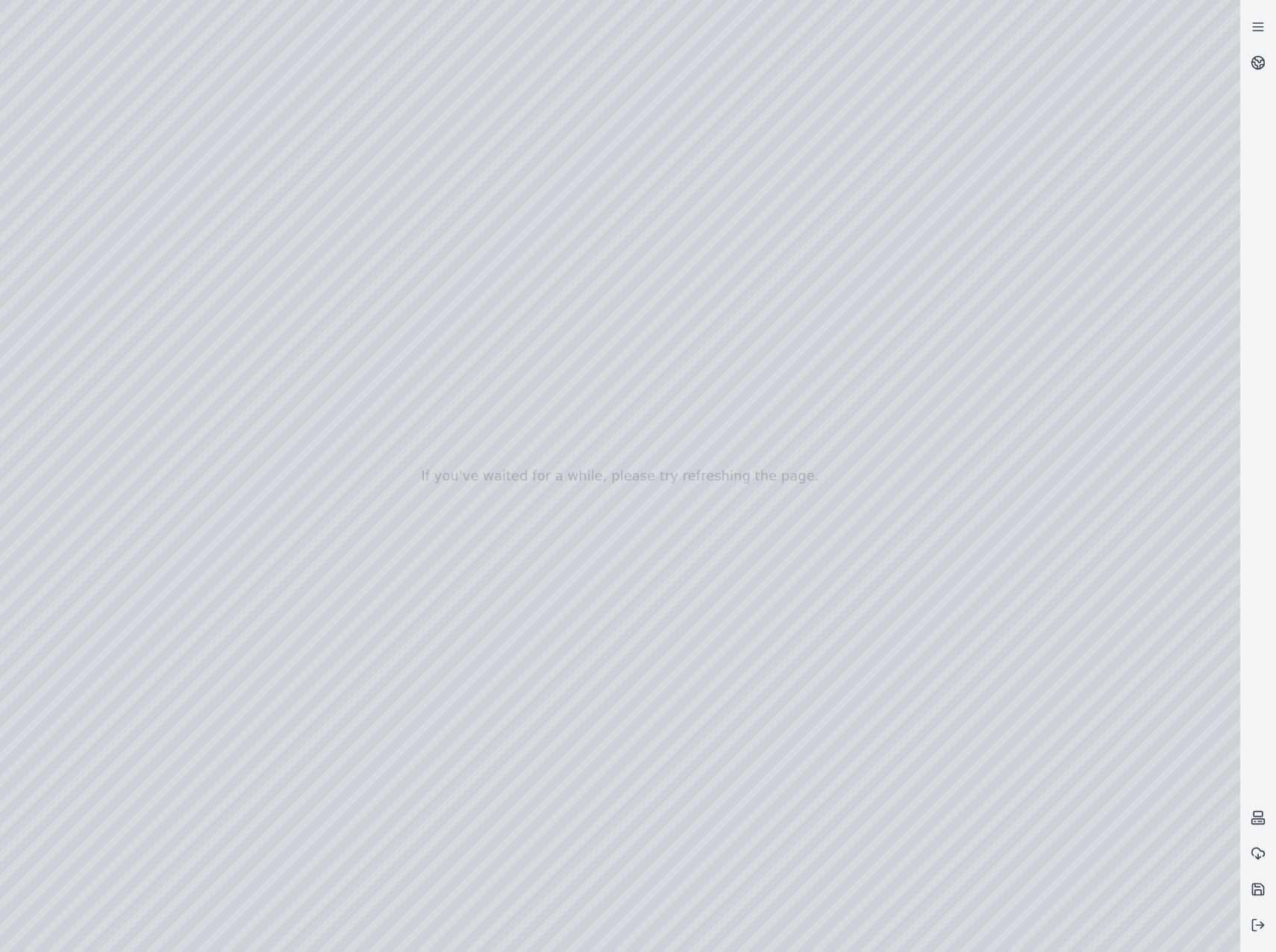
drag, startPoint x: 370, startPoint y: 793, endPoint x: 937, endPoint y: 756, distance: 568.2
drag, startPoint x: 666, startPoint y: 663, endPoint x: 809, endPoint y: 822, distance: 213.8
drag, startPoint x: 778, startPoint y: 784, endPoint x: 859, endPoint y: 746, distance: 89.5
drag, startPoint x: 915, startPoint y: 800, endPoint x: 1038, endPoint y: 896, distance: 156.0
drag, startPoint x: 799, startPoint y: 742, endPoint x: 514, endPoint y: 588, distance: 323.9
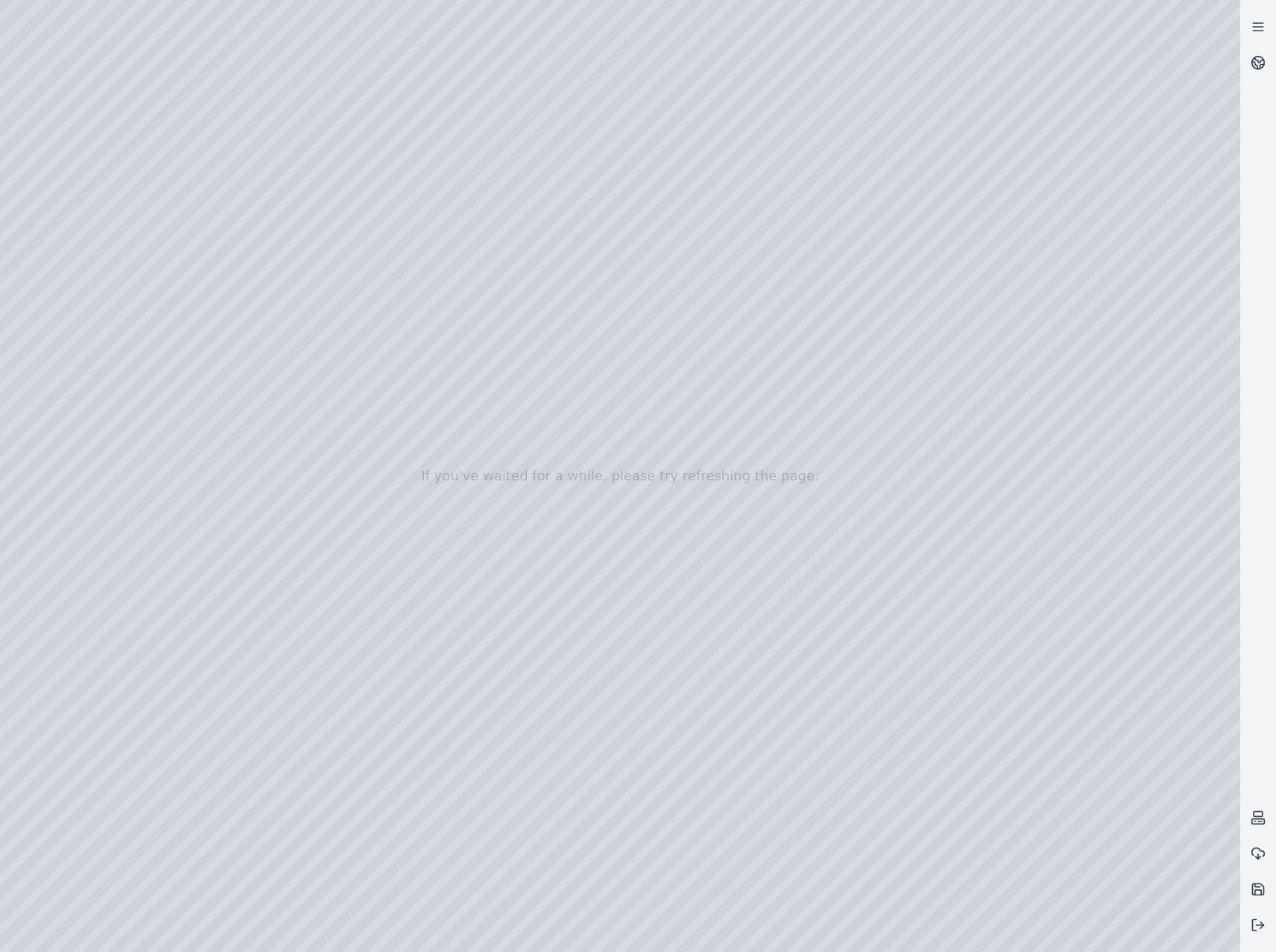
drag, startPoint x: 1031, startPoint y: 797, endPoint x: 914, endPoint y: 775, distance: 119.1
drag, startPoint x: 865, startPoint y: 751, endPoint x: 669, endPoint y: 685, distance: 206.8
drag, startPoint x: 827, startPoint y: 792, endPoint x: 836, endPoint y: 797, distance: 10.3
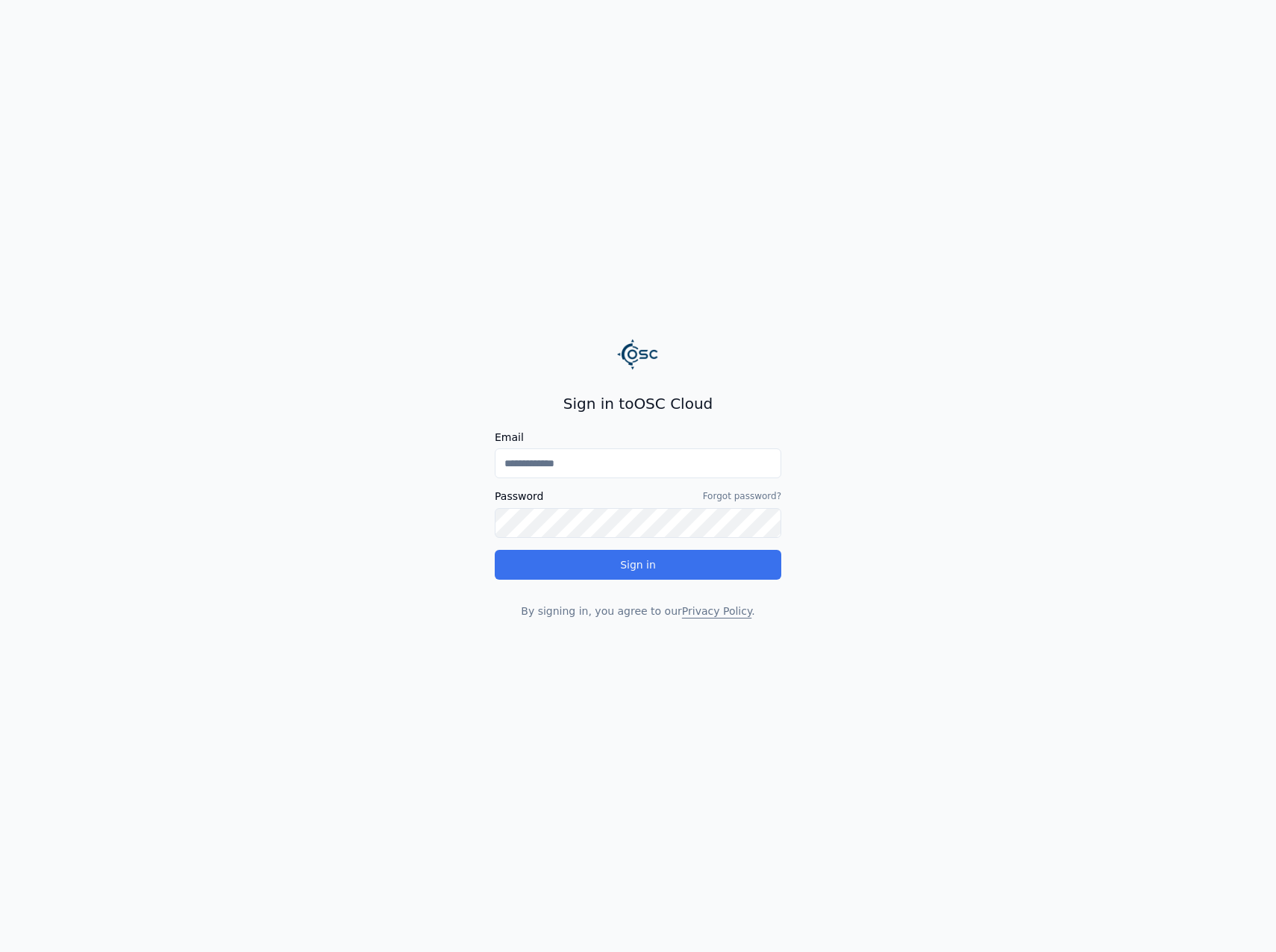
type input "**********"
click at [656, 570] on button "Sign in" at bounding box center [638, 565] width 287 height 30
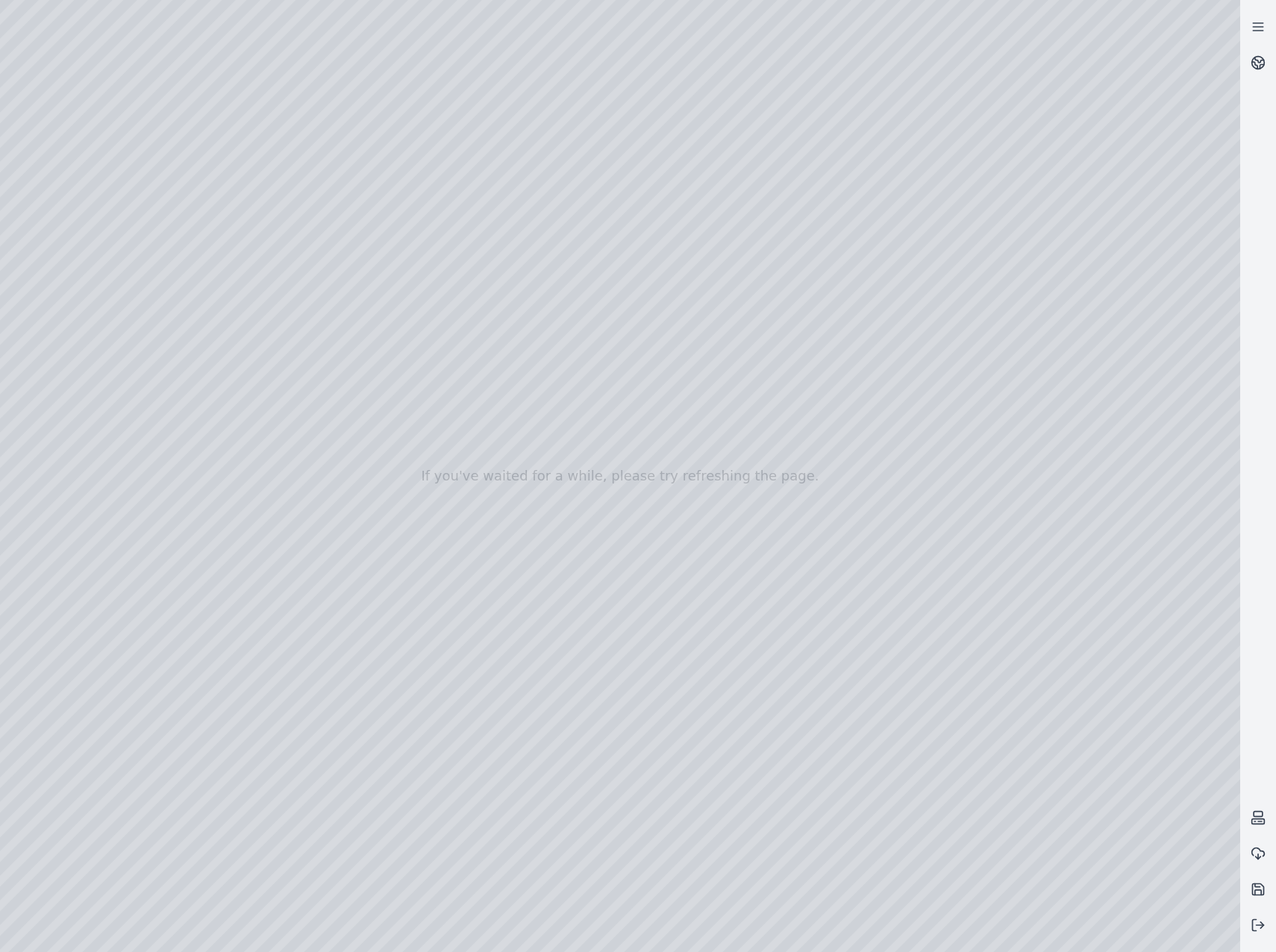
drag, startPoint x: 758, startPoint y: 794, endPoint x: 784, endPoint y: 792, distance: 26.1
drag, startPoint x: 755, startPoint y: 813, endPoint x: 780, endPoint y: 814, distance: 25.0
drag, startPoint x: 620, startPoint y: 806, endPoint x: 794, endPoint y: 772, distance: 177.3
drag, startPoint x: 365, startPoint y: 639, endPoint x: 807, endPoint y: 861, distance: 494.6
drag, startPoint x: 674, startPoint y: 743, endPoint x: 621, endPoint y: 751, distance: 53.6
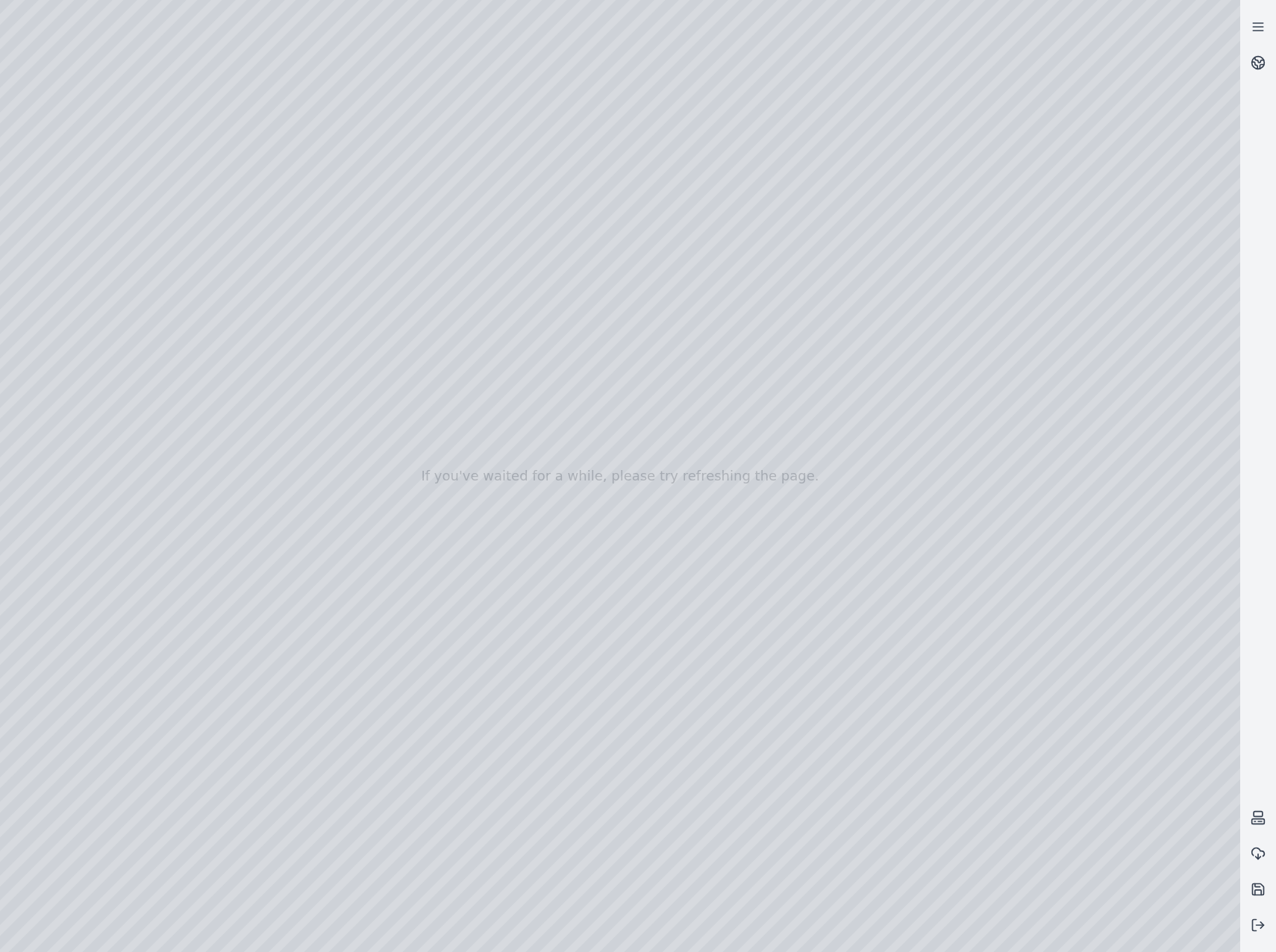
drag, startPoint x: 820, startPoint y: 623, endPoint x: 513, endPoint y: 888, distance: 405.6
drag, startPoint x: 634, startPoint y: 752, endPoint x: 535, endPoint y: 845, distance: 135.8
drag, startPoint x: 454, startPoint y: 721, endPoint x: 743, endPoint y: 921, distance: 351.5
drag, startPoint x: 530, startPoint y: 688, endPoint x: 779, endPoint y: 905, distance: 330.3
drag, startPoint x: 299, startPoint y: 608, endPoint x: 790, endPoint y: 798, distance: 526.5
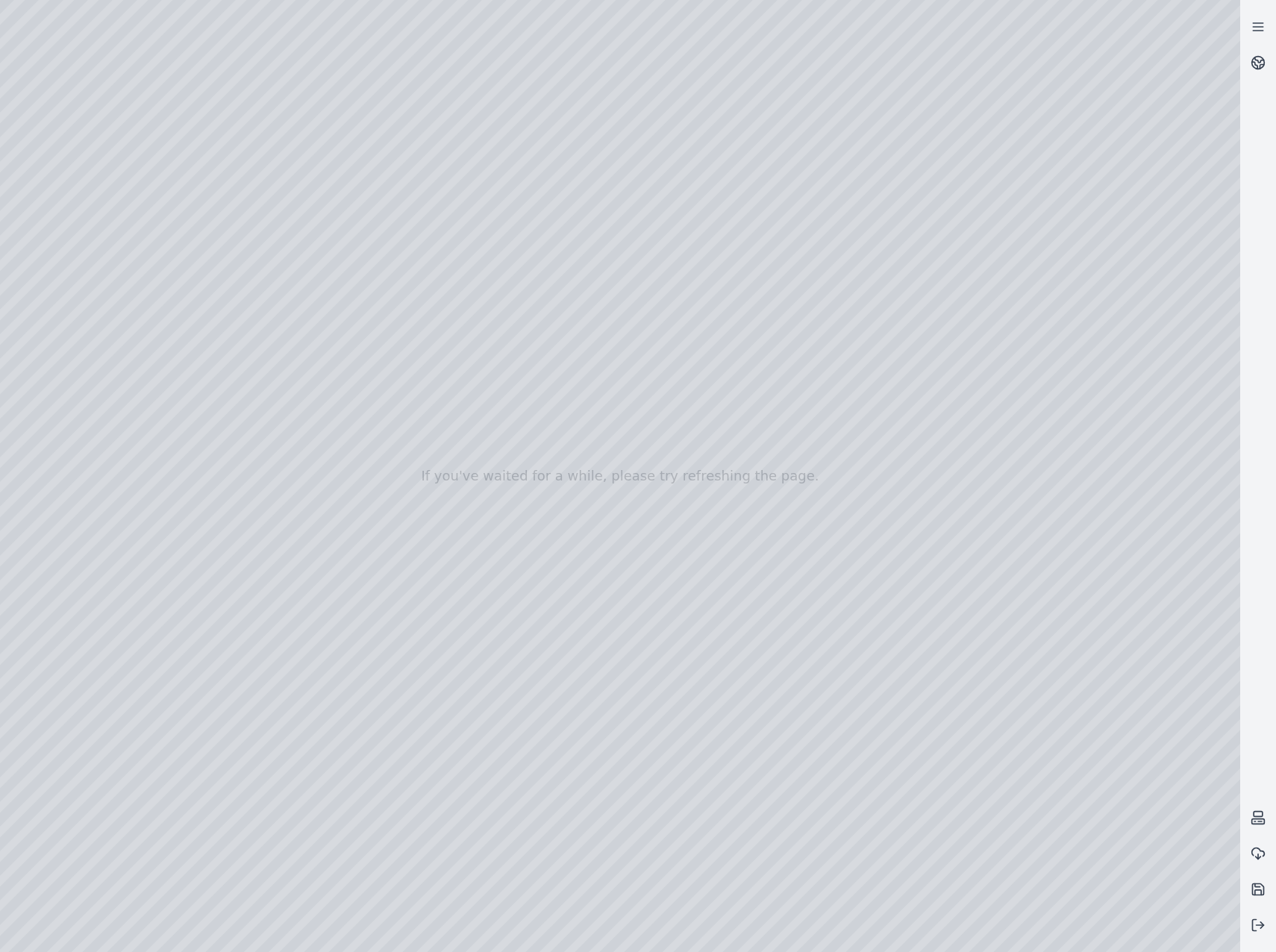
drag, startPoint x: 215, startPoint y: 629, endPoint x: 857, endPoint y: 820, distance: 669.8
drag, startPoint x: 442, startPoint y: 703, endPoint x: 708, endPoint y: 728, distance: 267.2
drag, startPoint x: 164, startPoint y: 607, endPoint x: 328, endPoint y: 614, distance: 164.1
drag, startPoint x: 149, startPoint y: 613, endPoint x: 711, endPoint y: 535, distance: 567.4
drag, startPoint x: 564, startPoint y: 641, endPoint x: 534, endPoint y: 607, distance: 45.3
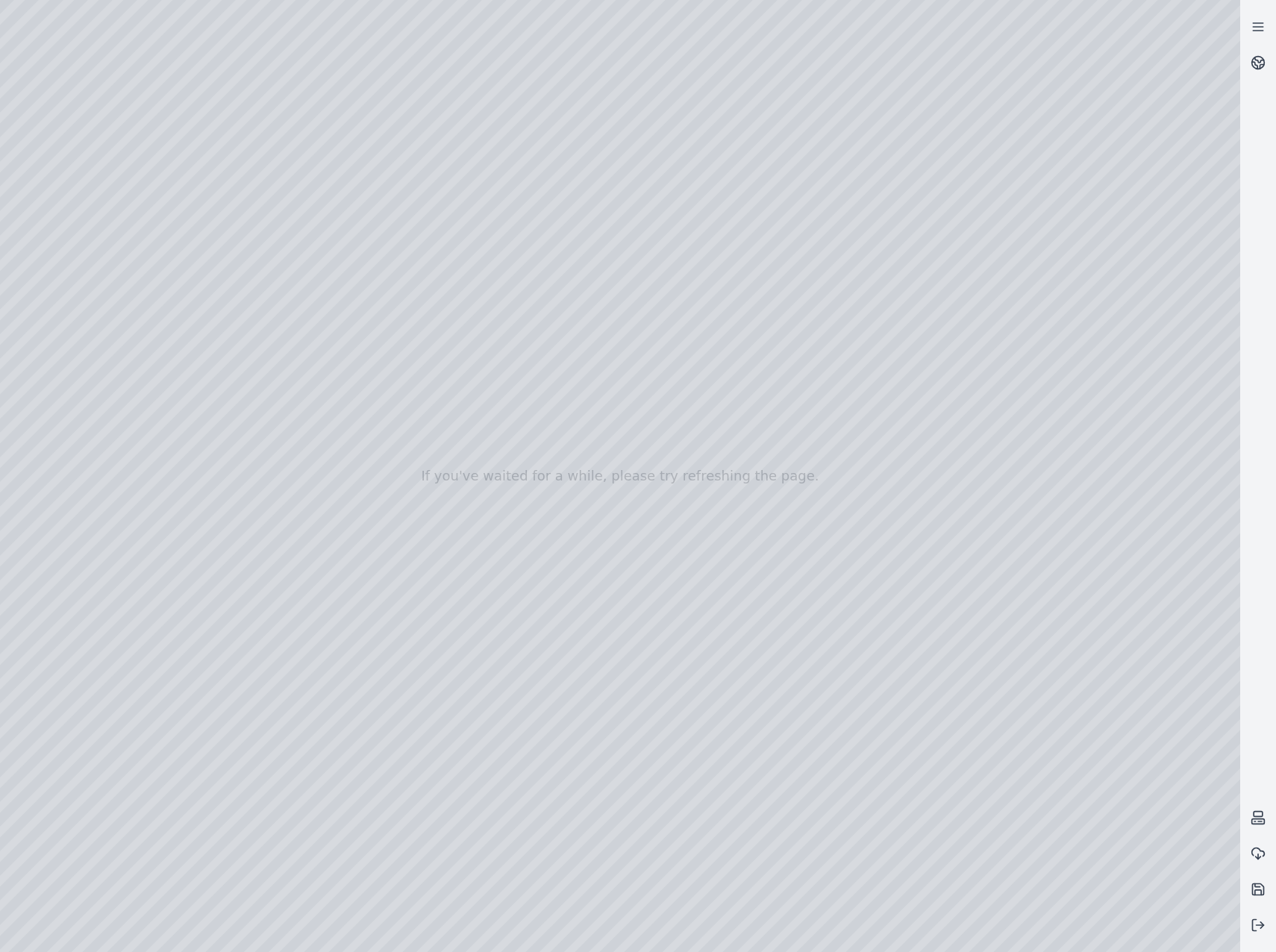
drag, startPoint x: 916, startPoint y: 439, endPoint x: 457, endPoint y: 741, distance: 549.4
drag, startPoint x: 655, startPoint y: 766, endPoint x: 638, endPoint y: 721, distance: 48.1
drag, startPoint x: 692, startPoint y: 848, endPoint x: 646, endPoint y: 725, distance: 131.3
drag, startPoint x: 683, startPoint y: 804, endPoint x: 679, endPoint y: 858, distance: 54.1
drag, startPoint x: 566, startPoint y: 575, endPoint x: 503, endPoint y: 585, distance: 63.8
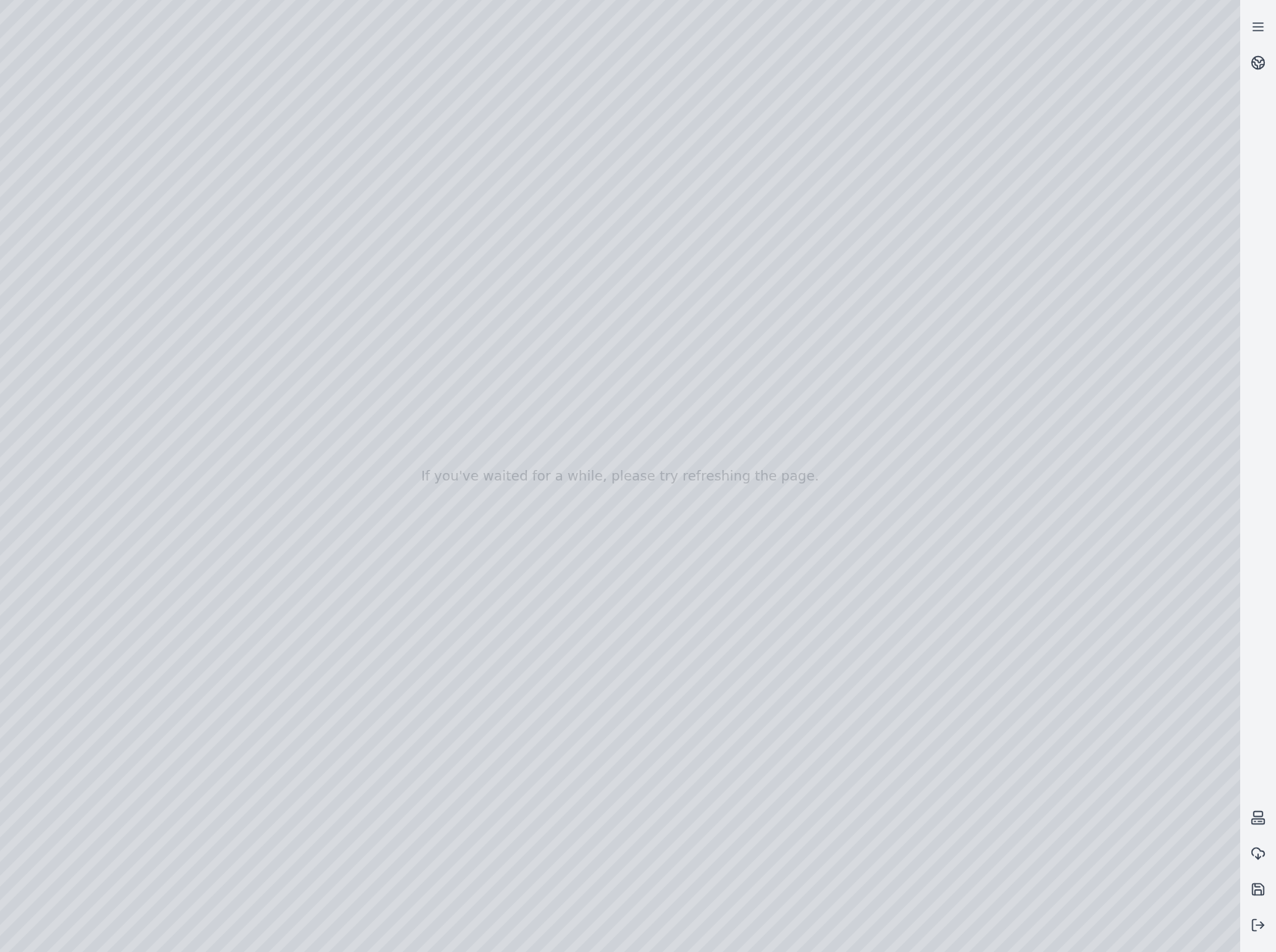
drag, startPoint x: 739, startPoint y: 594, endPoint x: 637, endPoint y: 658, distance: 120.4
drag, startPoint x: 935, startPoint y: 388, endPoint x: 781, endPoint y: 617, distance: 276.0
drag, startPoint x: 845, startPoint y: 711, endPoint x: 823, endPoint y: 703, distance: 23.4
drag, startPoint x: 706, startPoint y: 715, endPoint x: 621, endPoint y: 579, distance: 160.4
drag, startPoint x: 559, startPoint y: 534, endPoint x: 821, endPoint y: 812, distance: 382.0
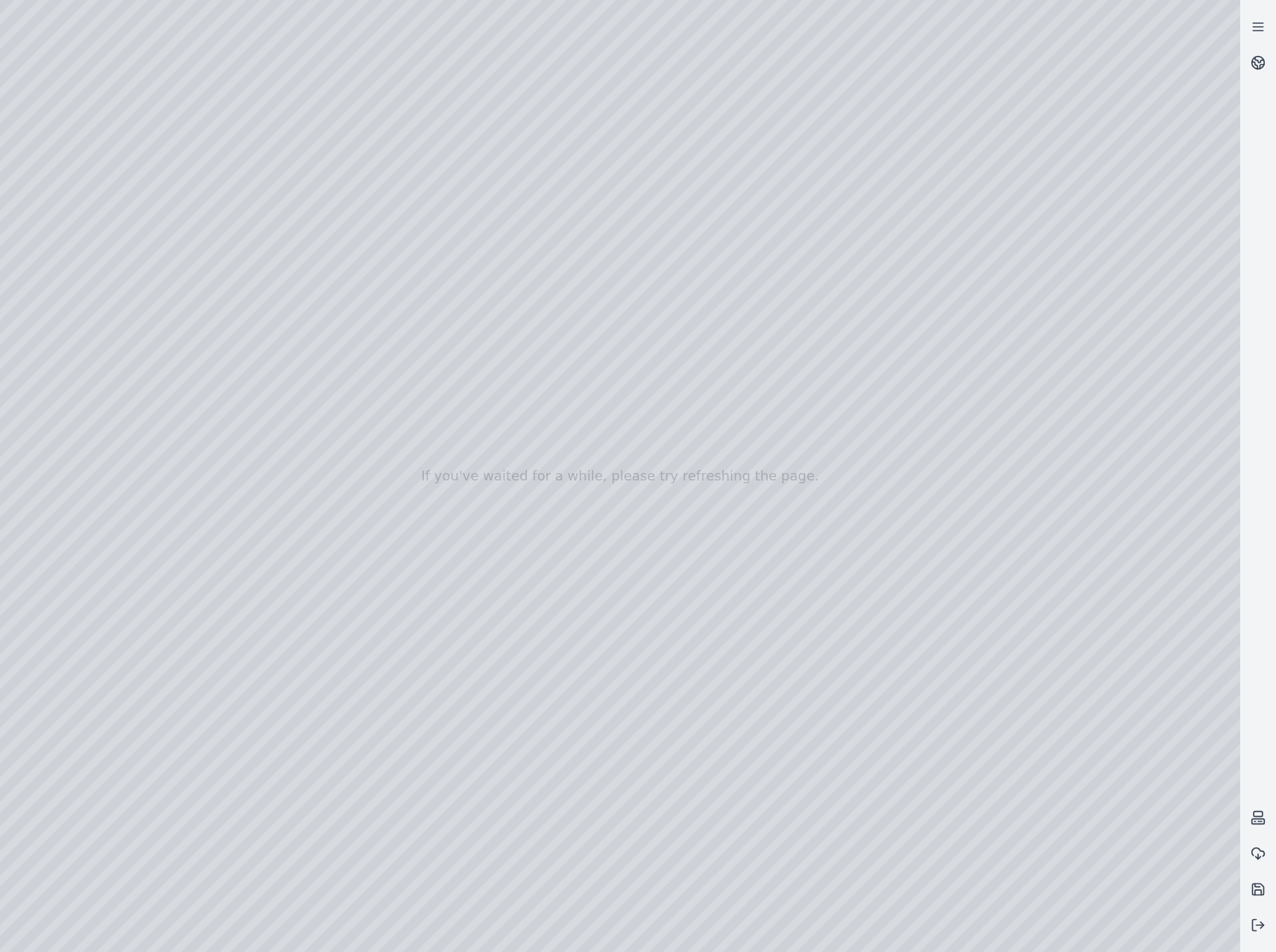
drag, startPoint x: 508, startPoint y: 551, endPoint x: 1001, endPoint y: 785, distance: 545.7
drag, startPoint x: 661, startPoint y: 655, endPoint x: 967, endPoint y: 766, distance: 325.5
drag, startPoint x: 813, startPoint y: 736, endPoint x: 948, endPoint y: 699, distance: 140.0
drag, startPoint x: 513, startPoint y: 724, endPoint x: 896, endPoint y: 665, distance: 387.5
drag, startPoint x: 360, startPoint y: 658, endPoint x: 711, endPoint y: 621, distance: 352.9
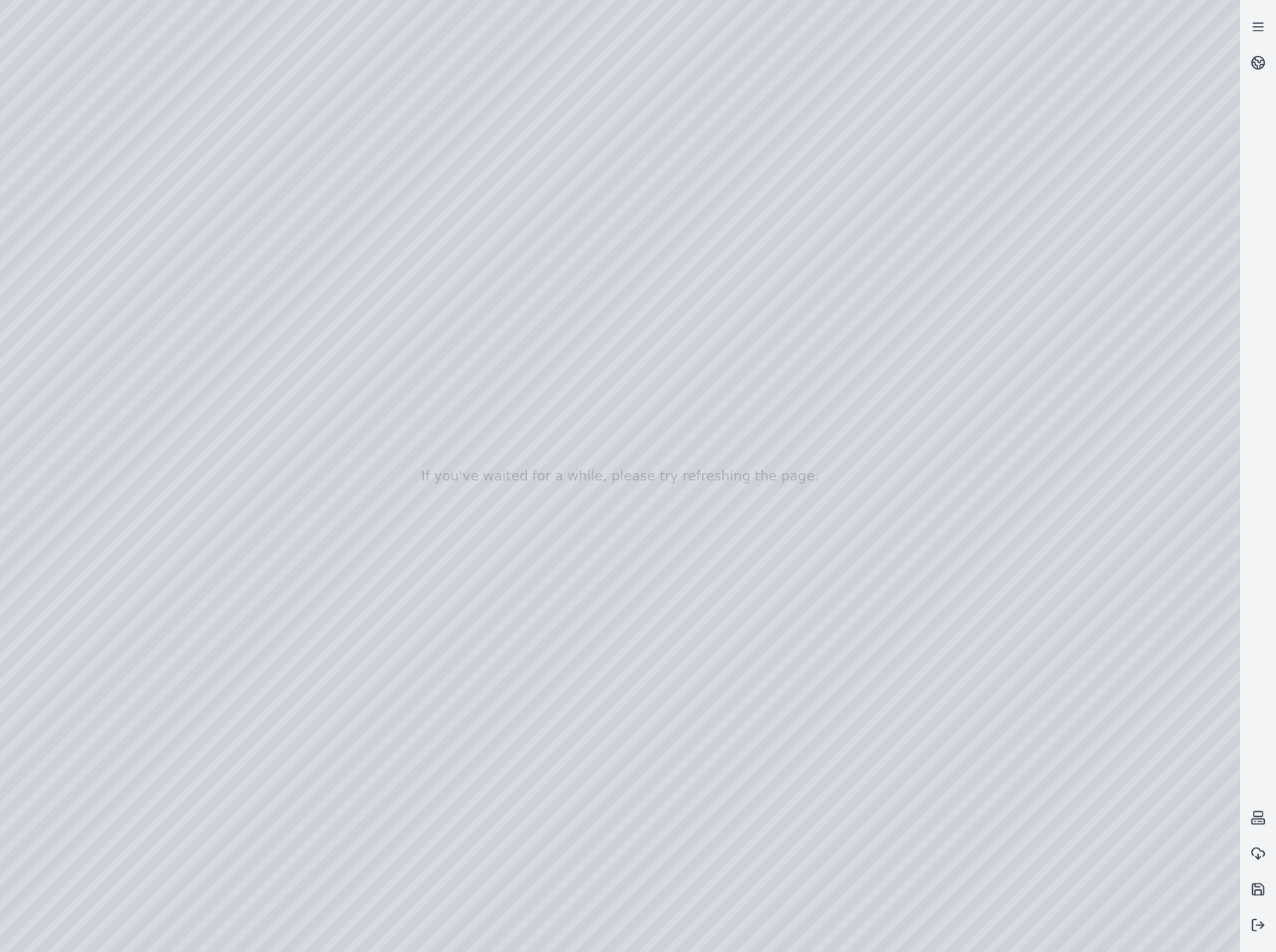
drag, startPoint x: 406, startPoint y: 639, endPoint x: 911, endPoint y: 582, distance: 508.2
drag, startPoint x: 544, startPoint y: 825, endPoint x: 558, endPoint y: 823, distance: 14.1
drag, startPoint x: 607, startPoint y: 802, endPoint x: 698, endPoint y: 682, distance: 150.6
drag, startPoint x: 358, startPoint y: 726, endPoint x: 434, endPoint y: 520, distance: 219.6
drag, startPoint x: 477, startPoint y: 685, endPoint x: 318, endPoint y: 638, distance: 165.8
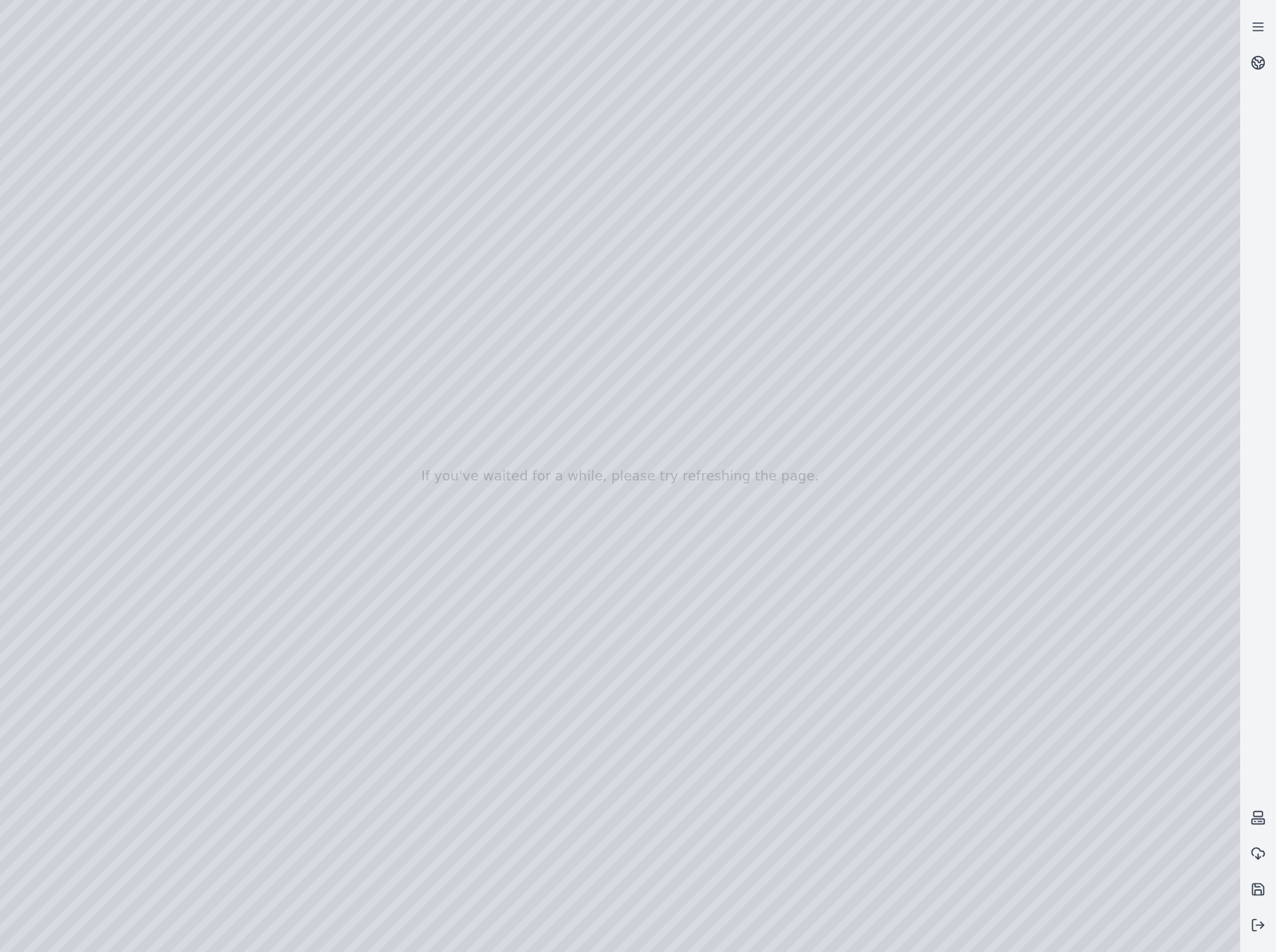
drag, startPoint x: 968, startPoint y: 619, endPoint x: 402, endPoint y: 676, distance: 568.9
drag, startPoint x: 717, startPoint y: 763, endPoint x: 411, endPoint y: 696, distance: 313.2
drag, startPoint x: 906, startPoint y: 779, endPoint x: 832, endPoint y: 772, distance: 74.3
drag, startPoint x: 834, startPoint y: 758, endPoint x: 479, endPoint y: 733, distance: 355.9
drag, startPoint x: 640, startPoint y: 776, endPoint x: 624, endPoint y: 777, distance: 16.0
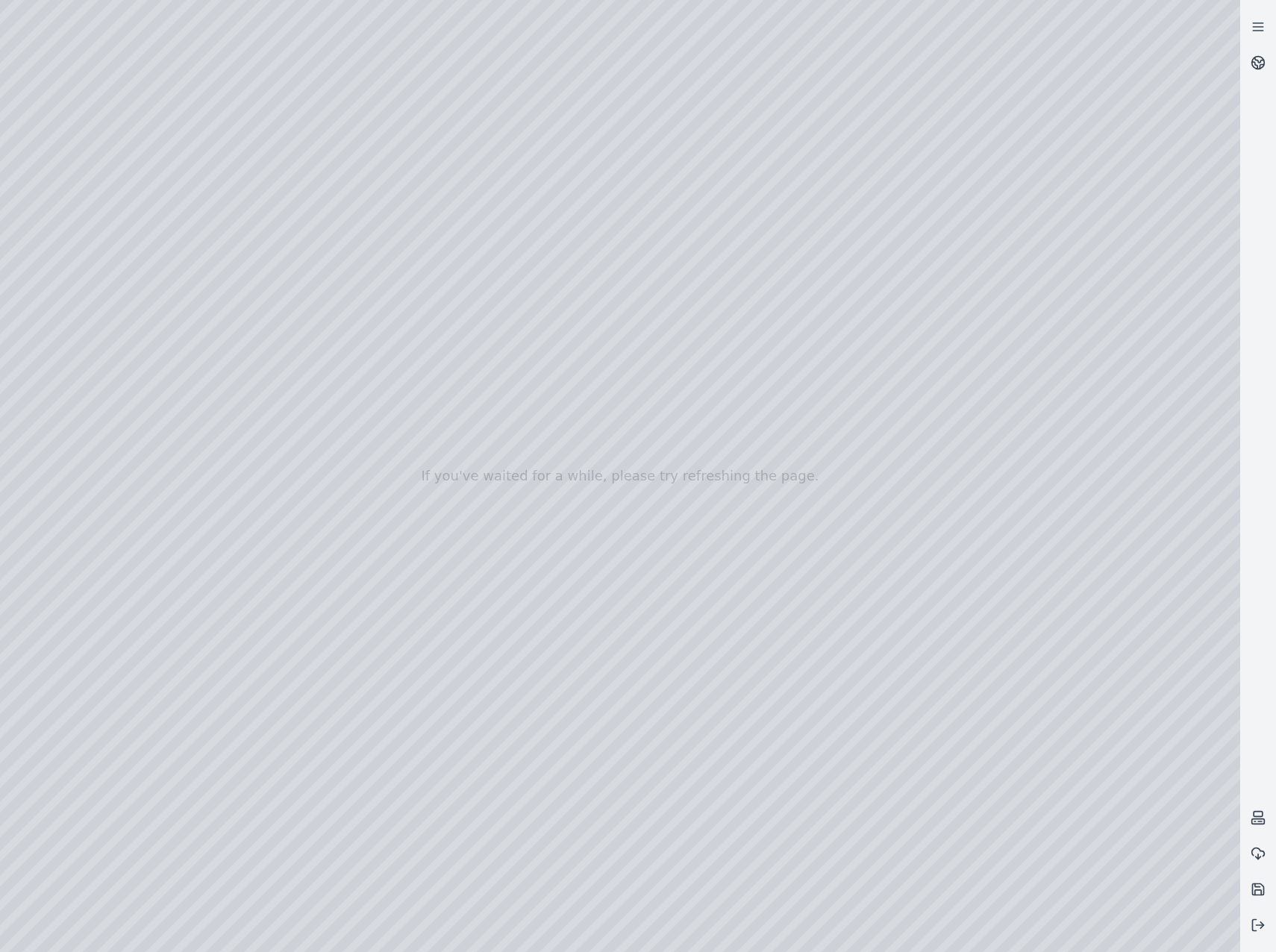
drag, startPoint x: 675, startPoint y: 776, endPoint x: 602, endPoint y: 685, distance: 116.7
drag, startPoint x: 487, startPoint y: 615, endPoint x: 1216, endPoint y: 650, distance: 729.8
drag, startPoint x: 767, startPoint y: 668, endPoint x: 821, endPoint y: 678, distance: 54.9
drag, startPoint x: 860, startPoint y: 648, endPoint x: 197, endPoint y: 666, distance: 663.2
drag, startPoint x: 708, startPoint y: 546, endPoint x: 654, endPoint y: 546, distance: 54.0
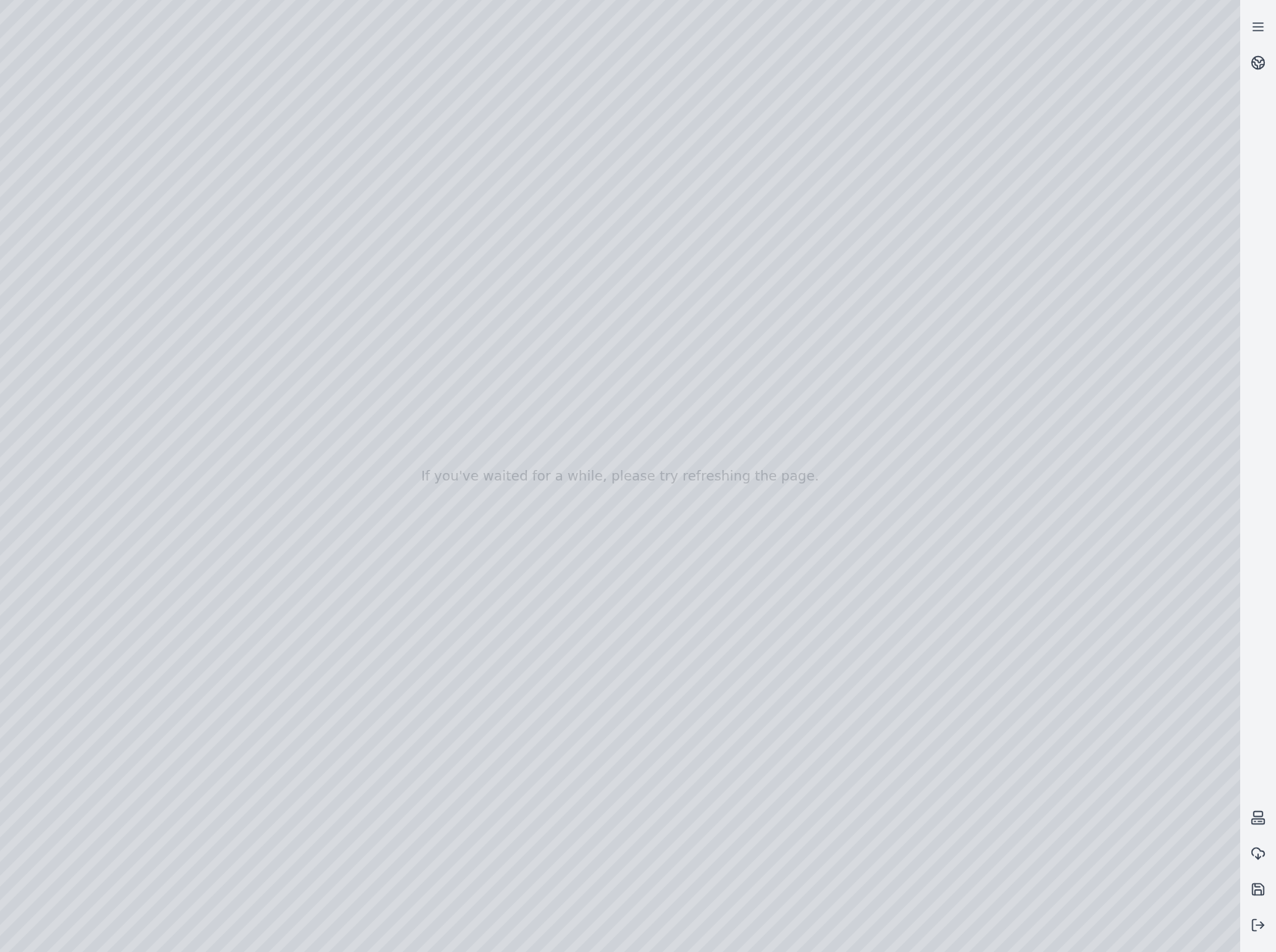
drag, startPoint x: 910, startPoint y: 464, endPoint x: 590, endPoint y: 661, distance: 375.8
drag, startPoint x: 829, startPoint y: 648, endPoint x: 757, endPoint y: 649, distance: 72.0
drag, startPoint x: 966, startPoint y: 668, endPoint x: 947, endPoint y: 669, distance: 19.0
click at [819, 349] on div at bounding box center [620, 476] width 1240 height 952
drag, startPoint x: 428, startPoint y: 687, endPoint x: 893, endPoint y: 728, distance: 466.8
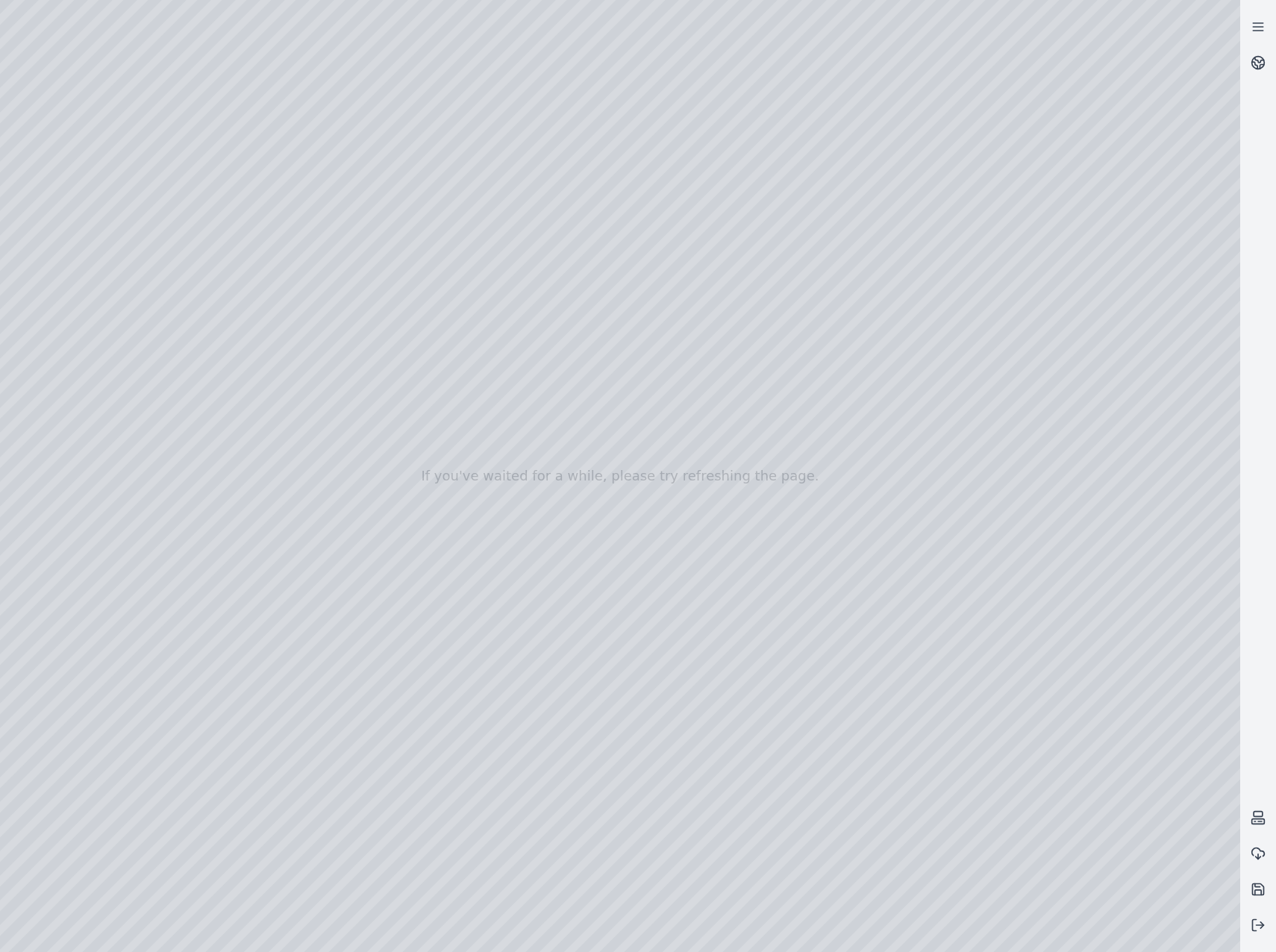
drag, startPoint x: 535, startPoint y: 629, endPoint x: 518, endPoint y: 517, distance: 113.3
drag, startPoint x: 482, startPoint y: 421, endPoint x: 884, endPoint y: 787, distance: 543.7
drag, startPoint x: 383, startPoint y: 543, endPoint x: 622, endPoint y: 868, distance: 403.4
drag, startPoint x: 836, startPoint y: 642, endPoint x: 931, endPoint y: 730, distance: 129.5
drag, startPoint x: 1074, startPoint y: 779, endPoint x: 1189, endPoint y: 759, distance: 116.7
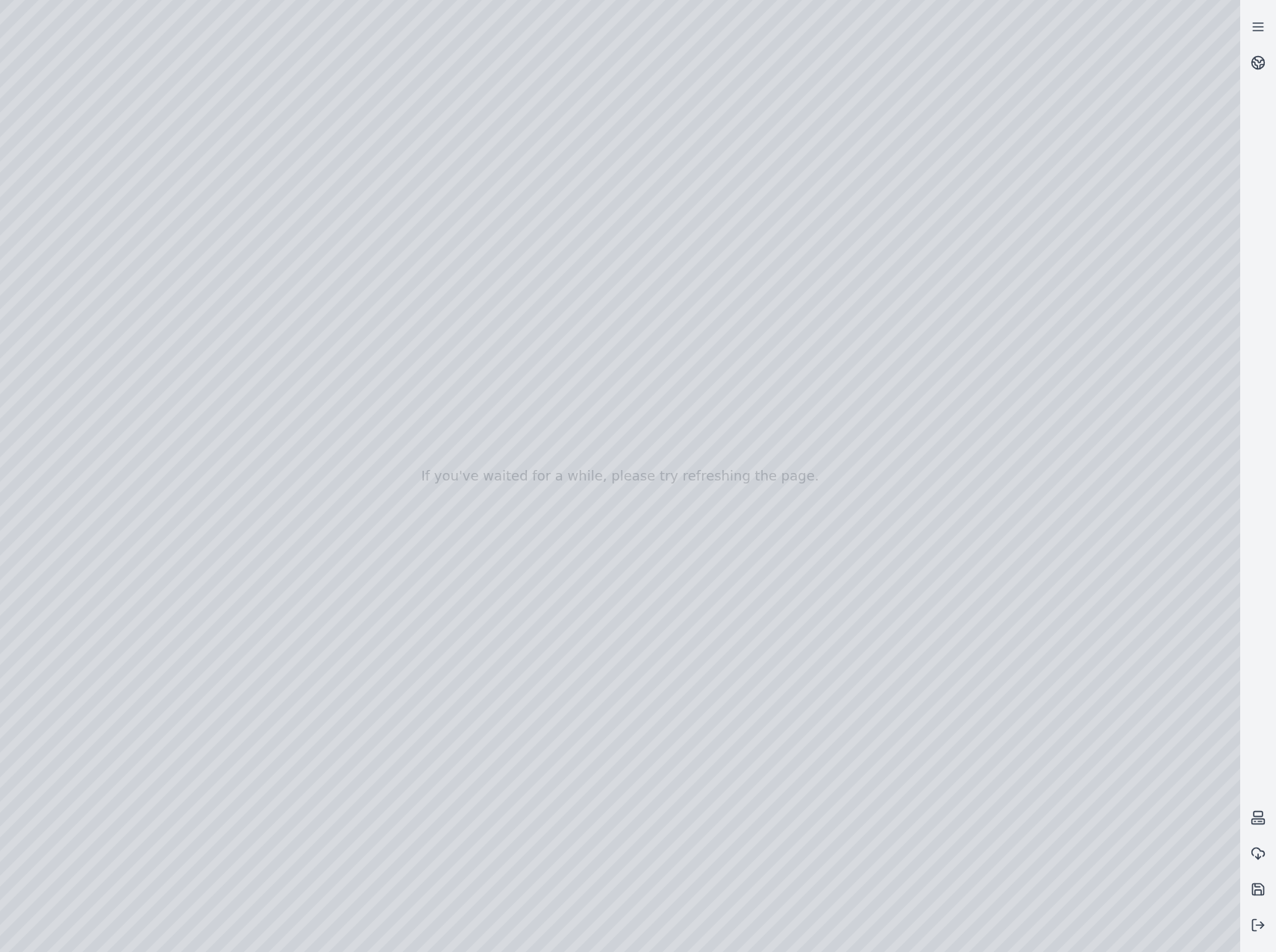
drag, startPoint x: 517, startPoint y: 715, endPoint x: 873, endPoint y: 708, distance: 356.1
click at [100, 242] on div at bounding box center [620, 476] width 1240 height 952
click at [63, 208] on div at bounding box center [620, 476] width 1240 height 952
click at [71, 270] on div at bounding box center [620, 476] width 1240 height 952
click at [78, 303] on div at bounding box center [620, 476] width 1240 height 952
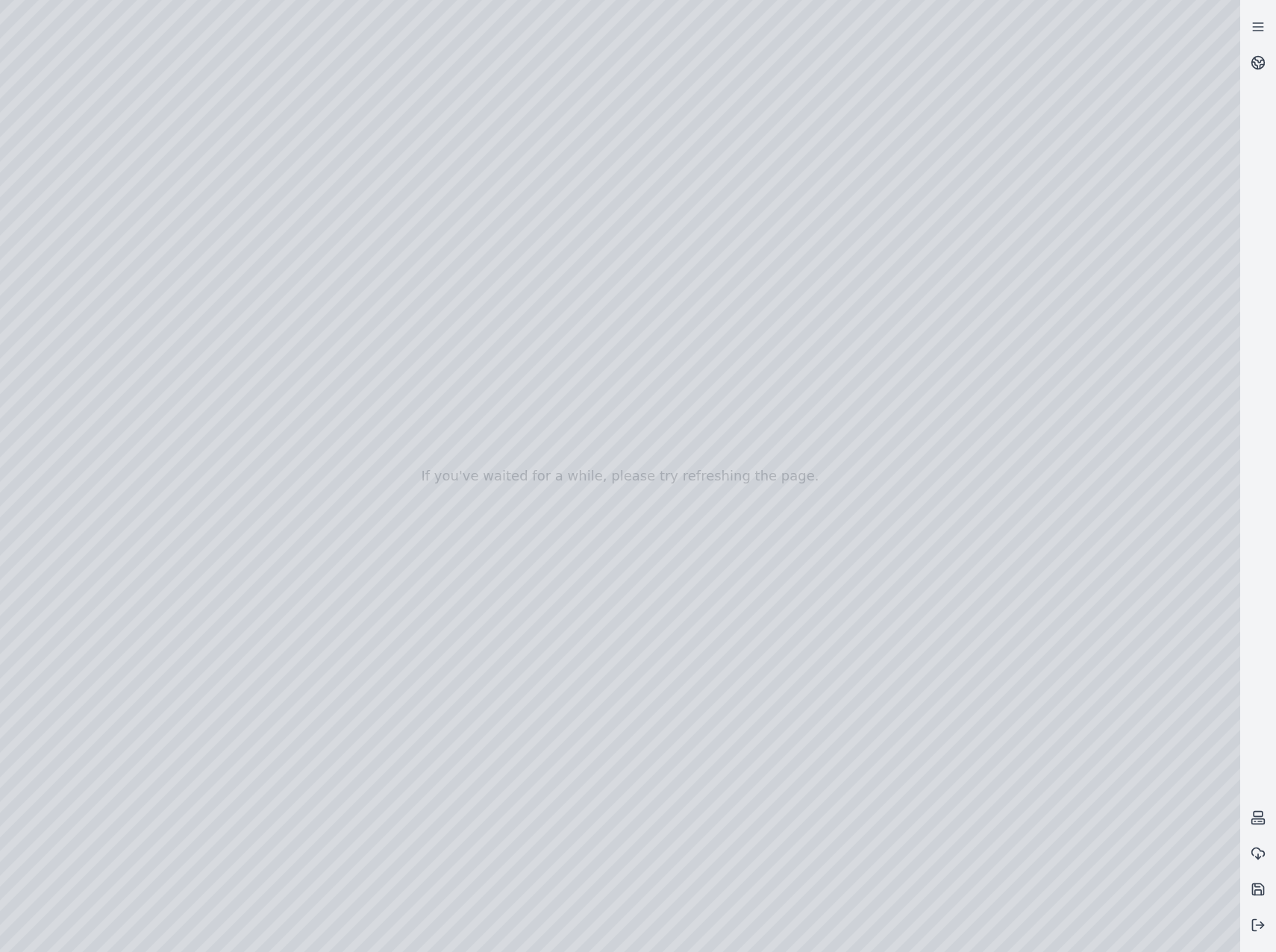
click at [76, 376] on div at bounding box center [620, 476] width 1240 height 952
click at [94, 215] on div at bounding box center [620, 476] width 1240 height 952
click at [115, 262] on div at bounding box center [620, 476] width 1240 height 952
click at [114, 307] on div at bounding box center [620, 476] width 1240 height 952
click at [117, 227] on div at bounding box center [620, 476] width 1240 height 952
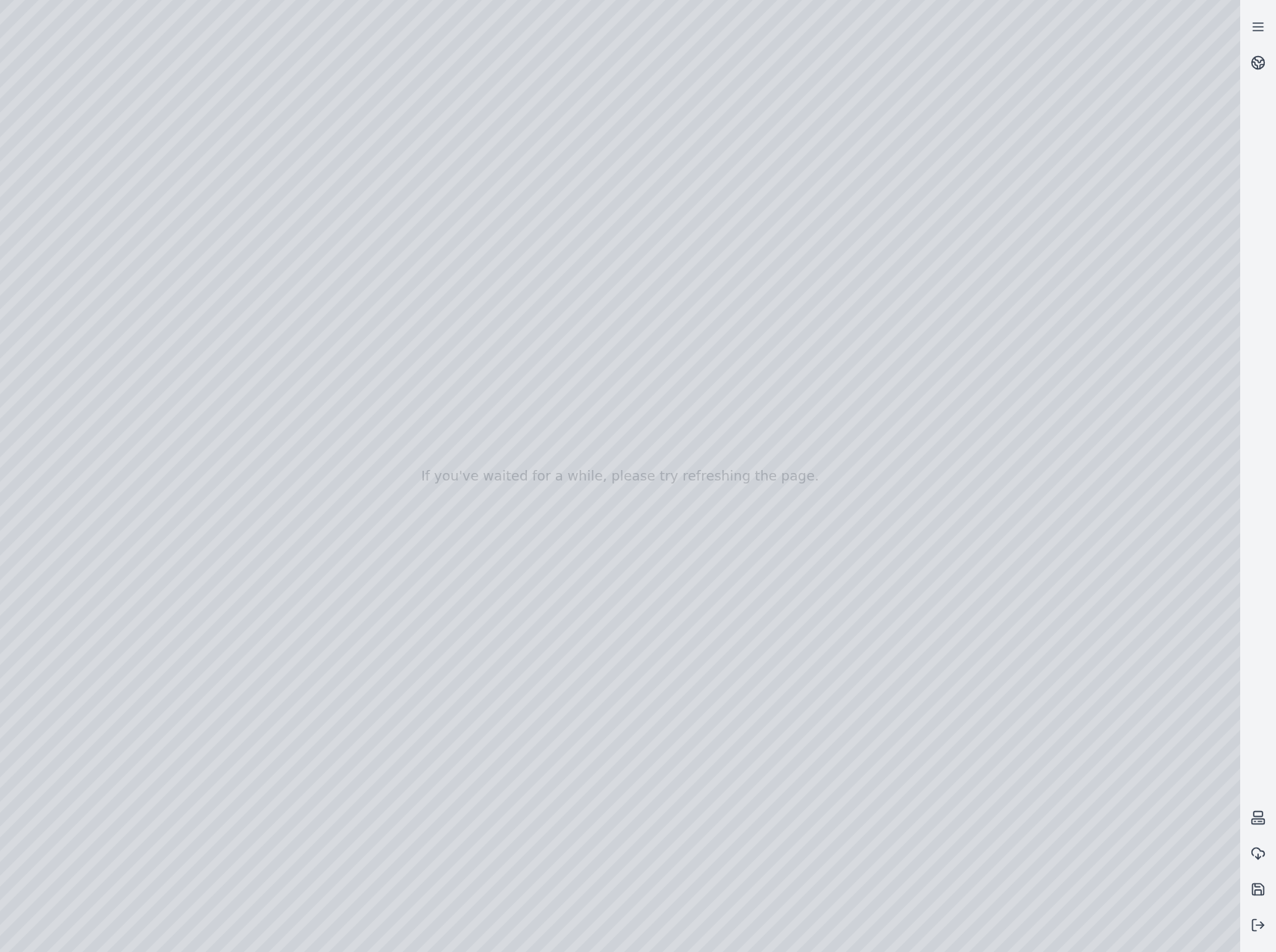
click at [331, 541] on div at bounding box center [620, 476] width 1240 height 952
drag, startPoint x: 192, startPoint y: 79, endPoint x: 182, endPoint y: 78, distance: 10.0
click at [187, 79] on div at bounding box center [620, 476] width 1240 height 952
click at [173, 79] on div at bounding box center [620, 476] width 1240 height 952
click at [158, 18] on div at bounding box center [620, 476] width 1240 height 952
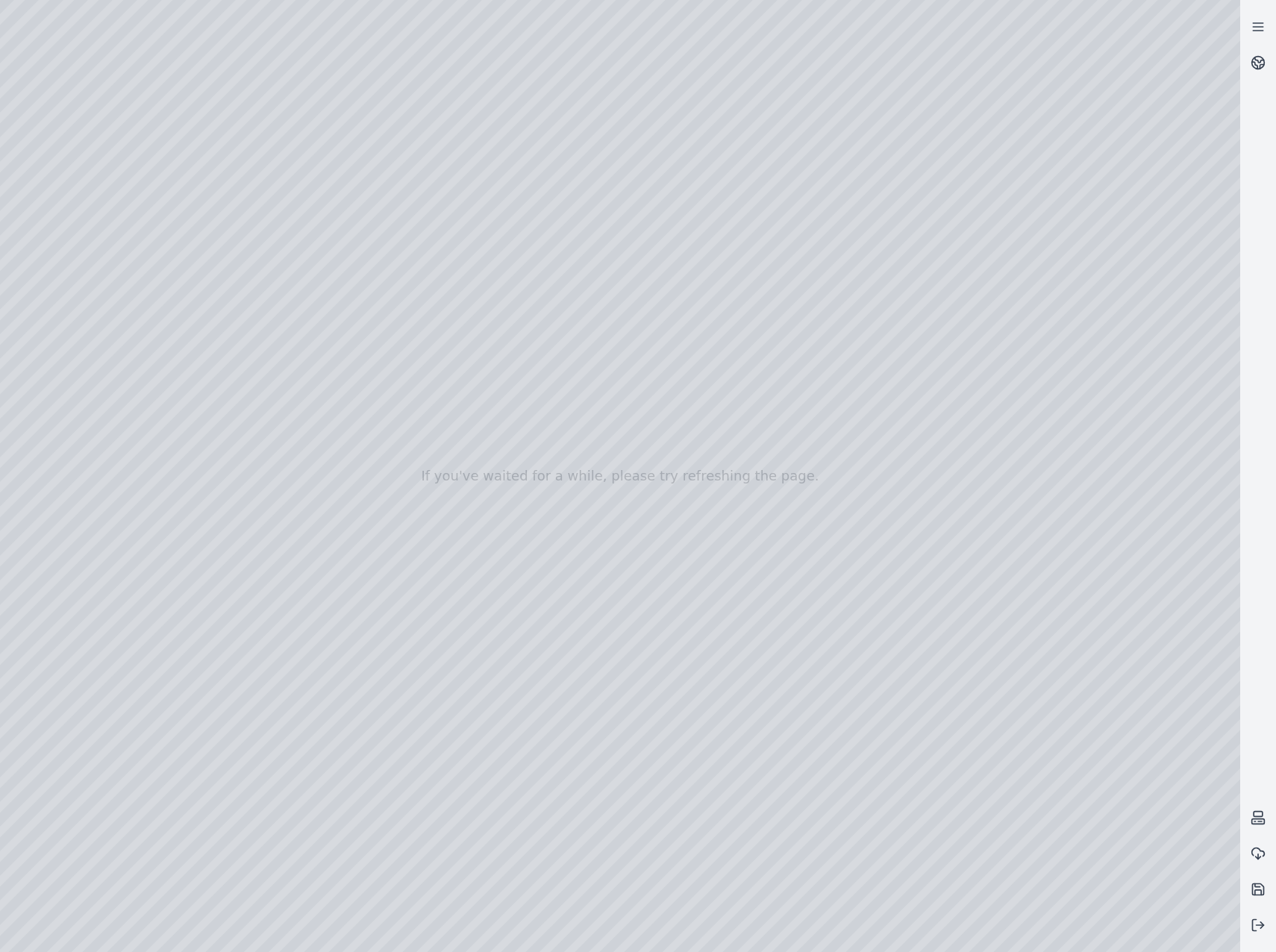
click at [170, 51] on div at bounding box center [620, 476] width 1240 height 952
drag, startPoint x: 564, startPoint y: 790, endPoint x: 484, endPoint y: 744, distance: 92.3
click at [126, 246] on div at bounding box center [620, 476] width 1240 height 952
click at [115, 239] on div at bounding box center [620, 476] width 1240 height 952
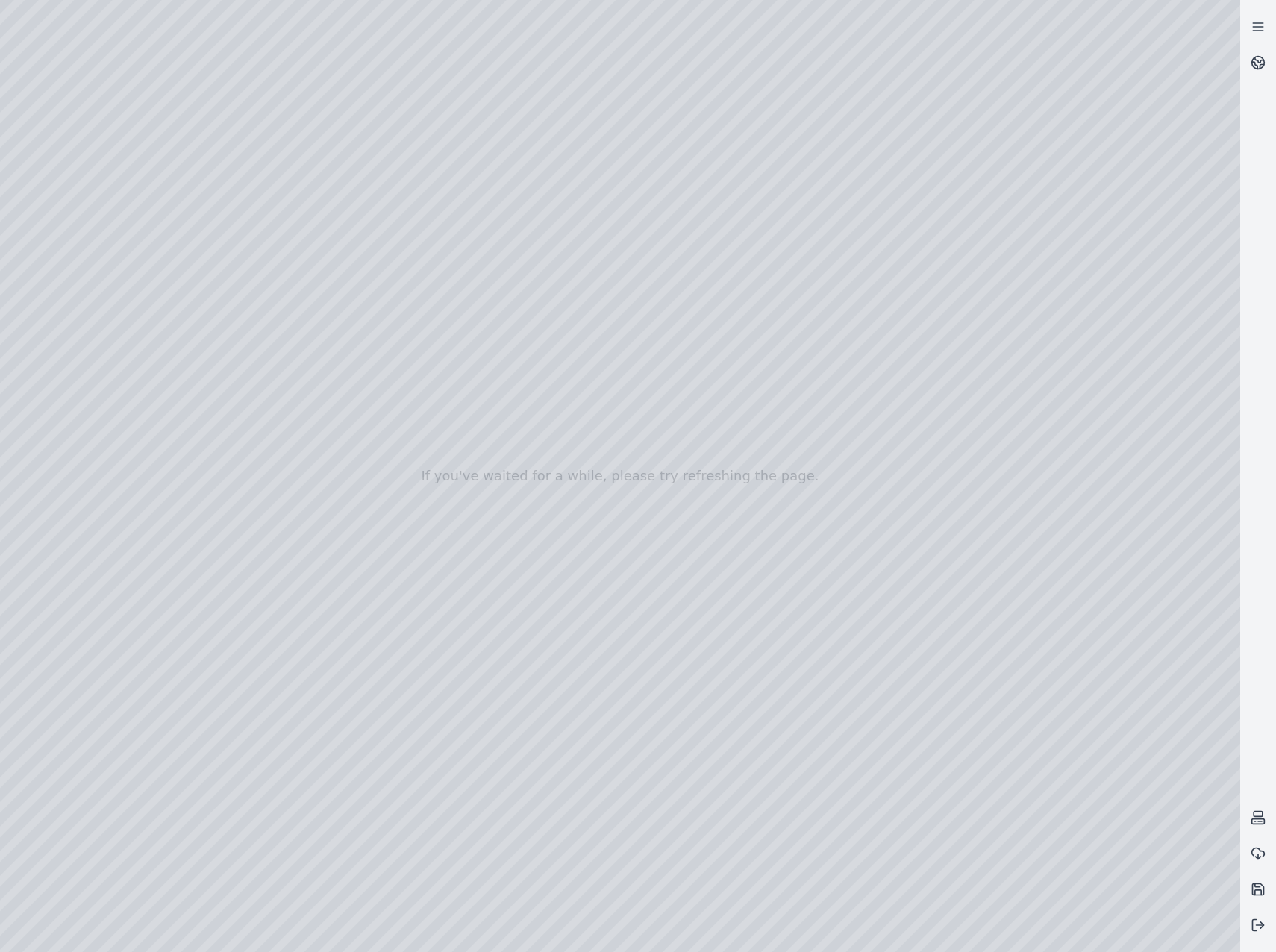
click at [292, 398] on div at bounding box center [620, 476] width 1240 height 952
click at [276, 668] on div at bounding box center [620, 476] width 1240 height 952
drag, startPoint x: 799, startPoint y: 756, endPoint x: 747, endPoint y: 727, distance: 59.5
drag, startPoint x: 875, startPoint y: 731, endPoint x: 944, endPoint y: 740, distance: 69.6
drag, startPoint x: 789, startPoint y: 519, endPoint x: 920, endPoint y: 756, distance: 270.8
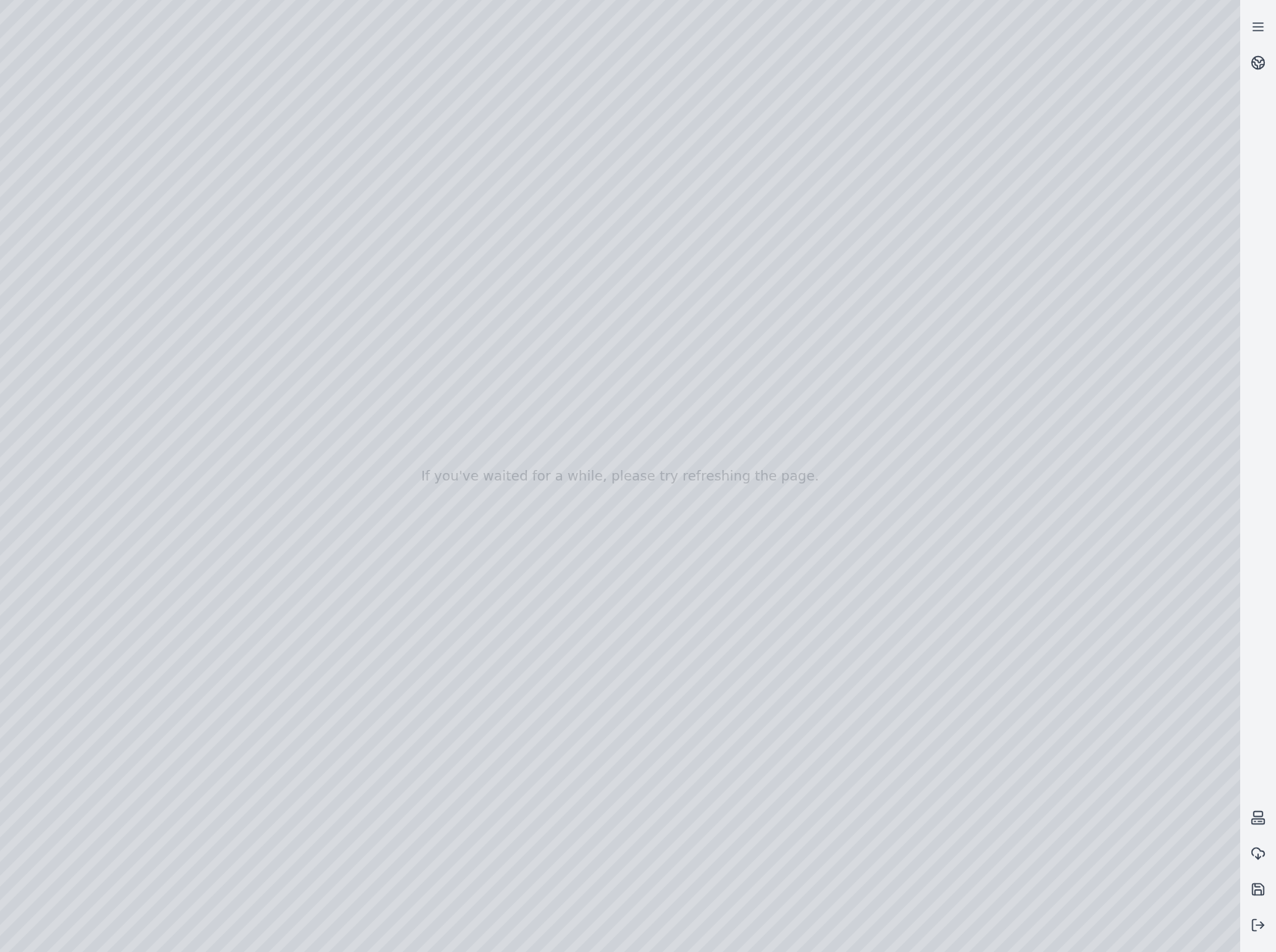
drag, startPoint x: 943, startPoint y: 769, endPoint x: 1100, endPoint y: 622, distance: 215.1
drag, startPoint x: 1014, startPoint y: 716, endPoint x: 1044, endPoint y: 710, distance: 30.6
click at [253, 303] on div at bounding box center [620, 476] width 1240 height 952
click at [341, 308] on div at bounding box center [620, 476] width 1240 height 952
drag, startPoint x: 239, startPoint y: 13, endPoint x: 250, endPoint y: 8, distance: 12.1
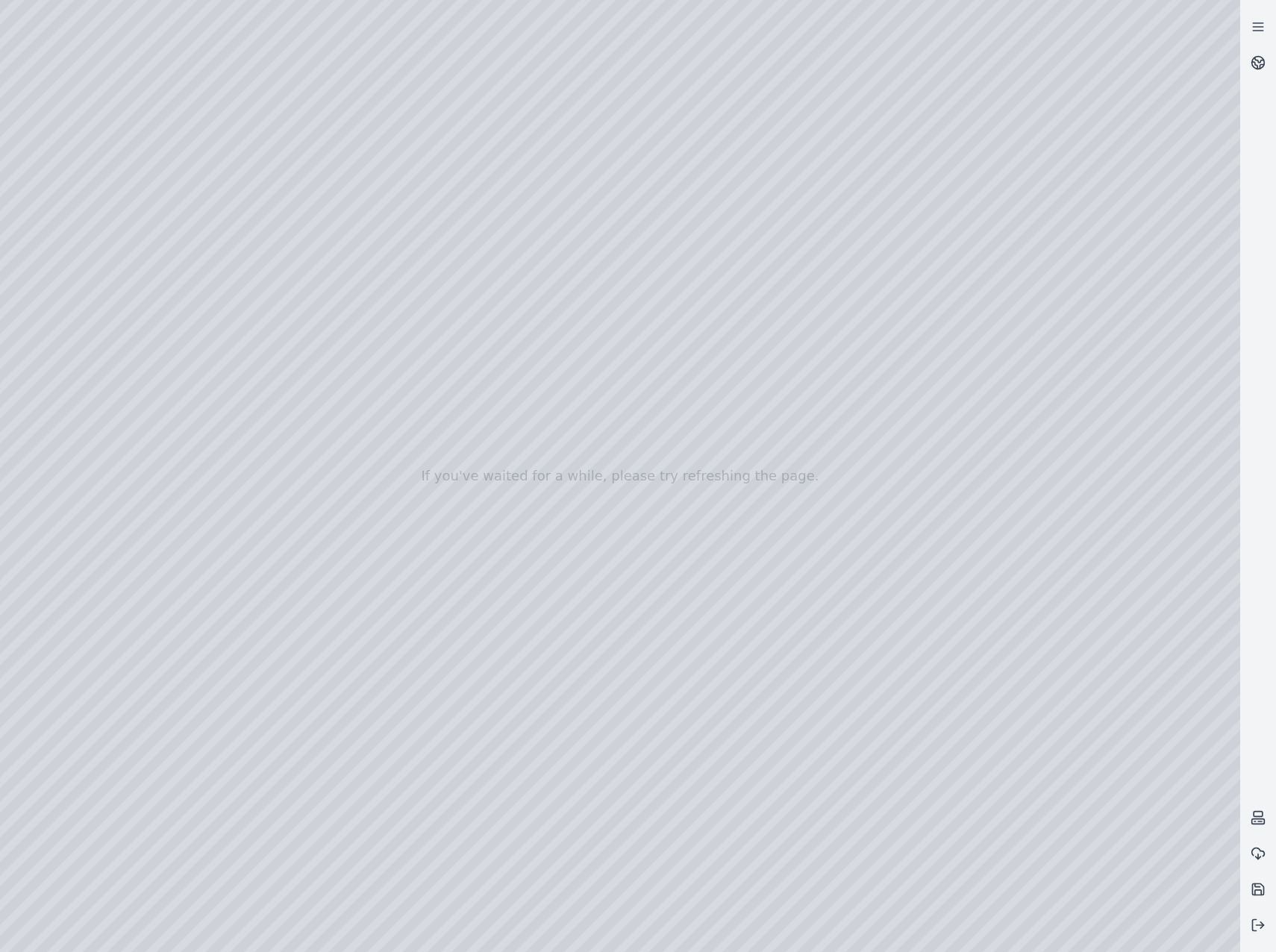
click at [250, 8] on div at bounding box center [620, 476] width 1240 height 952
drag, startPoint x: 998, startPoint y: 649, endPoint x: 773, endPoint y: 919, distance: 351.5
drag, startPoint x: 965, startPoint y: 659, endPoint x: 977, endPoint y: 693, distance: 36.1
drag, startPoint x: 889, startPoint y: 675, endPoint x: 860, endPoint y: 695, distance: 35.2
click at [943, 777] on div at bounding box center [620, 476] width 1240 height 952
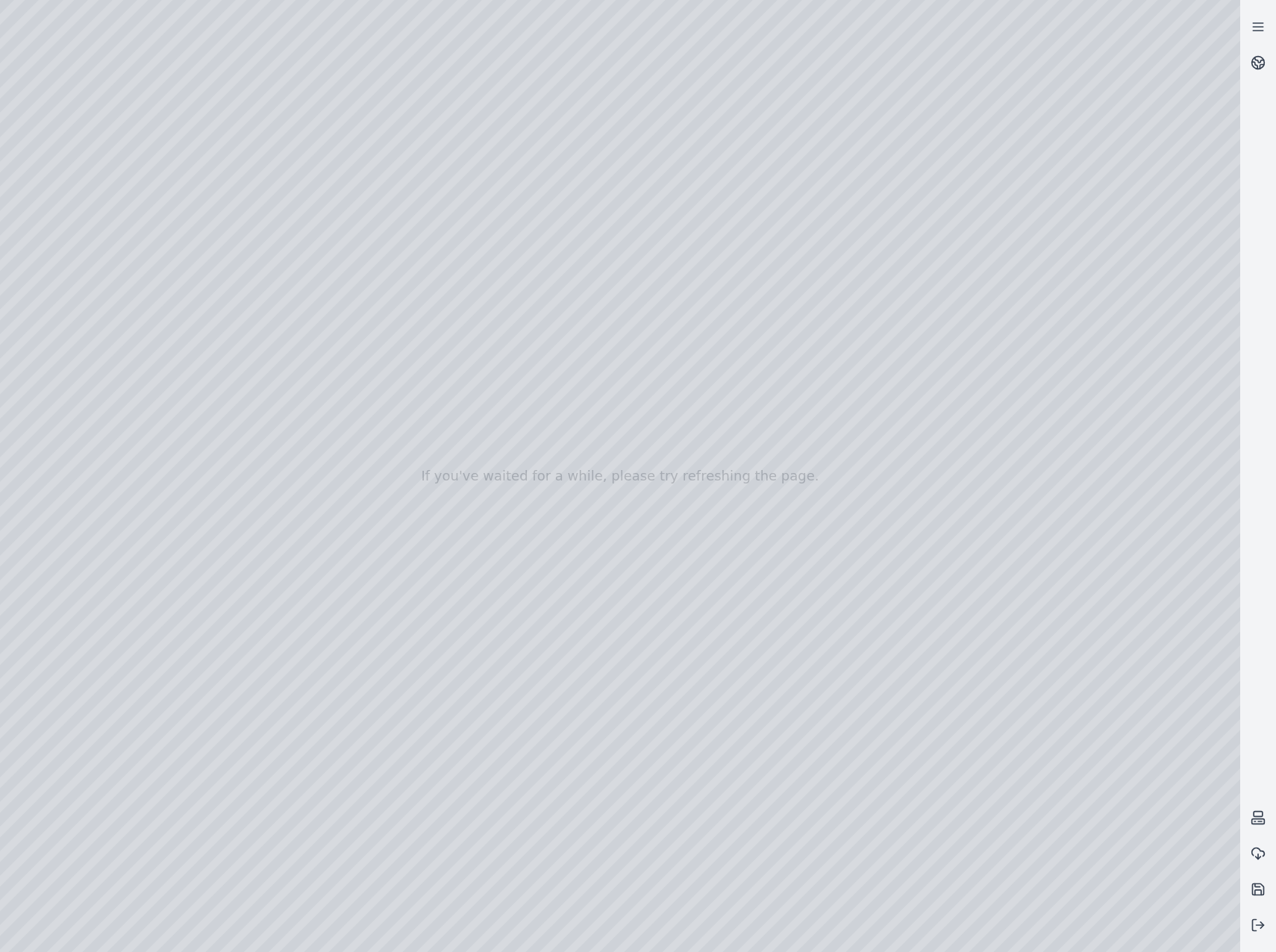
click at [305, 357] on div at bounding box center [620, 476] width 1240 height 952
click at [333, 411] on div at bounding box center [620, 476] width 1240 height 952
click at [351, 391] on div at bounding box center [620, 476] width 1240 height 952
click at [304, 472] on div at bounding box center [620, 476] width 1240 height 952
